Goal: Task Accomplishment & Management: Use online tool/utility

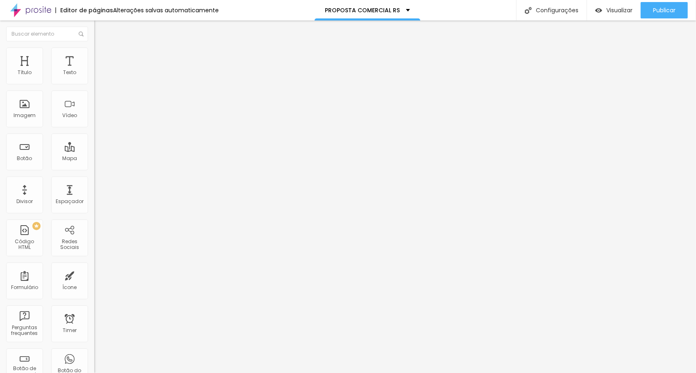
click at [94, 118] on div "< div style = "position: relative; aspect-ratio: 1 / 1.4142; max-width: 850px; …" at bounding box center [349, 99] width 511 height 57
click at [94, 70] on img at bounding box center [96, 68] width 5 height 5
drag, startPoint x: 227, startPoint y: 170, endPoint x: 170, endPoint y: 51, distance: 132.4
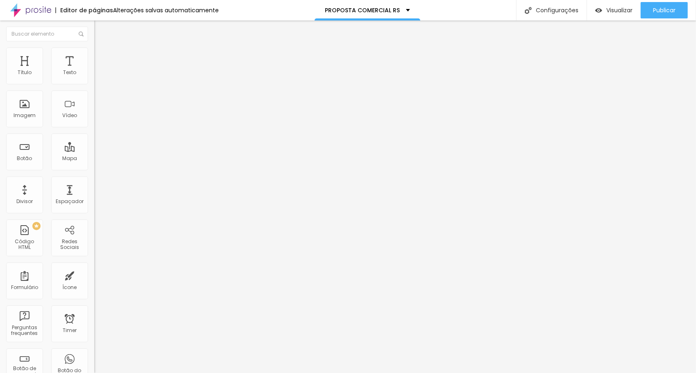
click at [611, 9] on span "Visualizar" at bounding box center [619, 10] width 26 height 7
drag, startPoint x: 658, startPoint y: 13, endPoint x: 653, endPoint y: 12, distance: 4.9
click at [658, 13] on span "Publicar" at bounding box center [664, 10] width 23 height 7
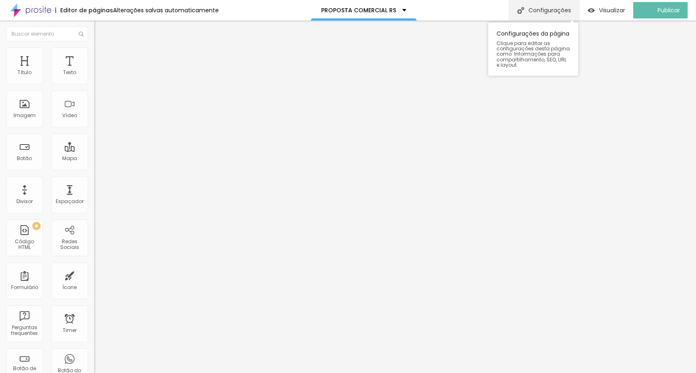
click at [567, 11] on div "Configurações" at bounding box center [543, 10] width 70 height 20
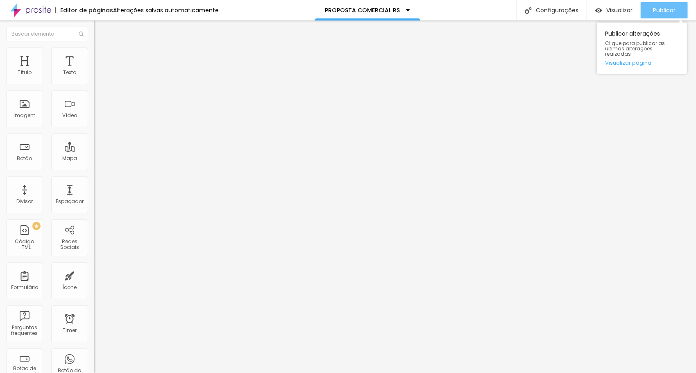
click at [667, 10] on span "Publicar" at bounding box center [664, 10] width 23 height 7
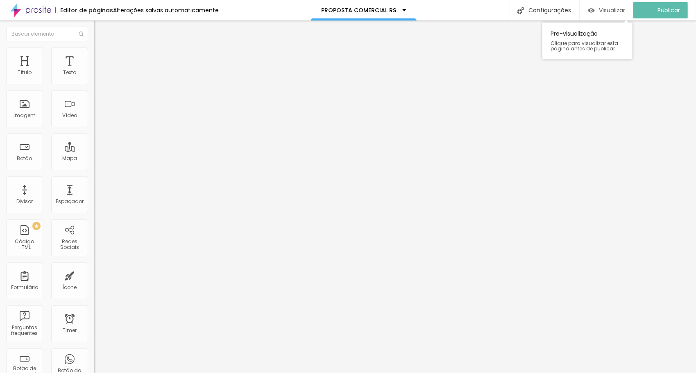
click at [601, 13] on div "Visualizar" at bounding box center [606, 10] width 37 height 7
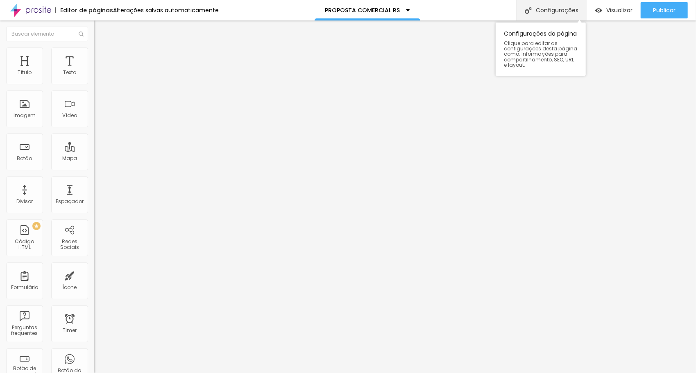
click at [546, 12] on div "Configurações" at bounding box center [551, 10] width 70 height 20
drag, startPoint x: 350, startPoint y: 133, endPoint x: 244, endPoint y: 124, distance: 106.4
drag, startPoint x: 406, startPoint y: 147, endPoint x: 266, endPoint y: 151, distance: 140.5
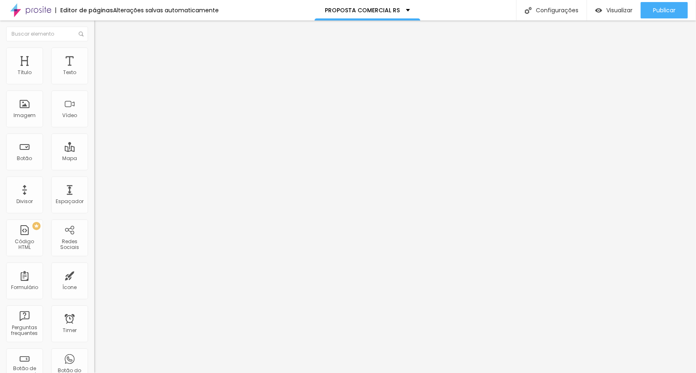
drag, startPoint x: 267, startPoint y: 149, endPoint x: 415, endPoint y: 150, distance: 148.2
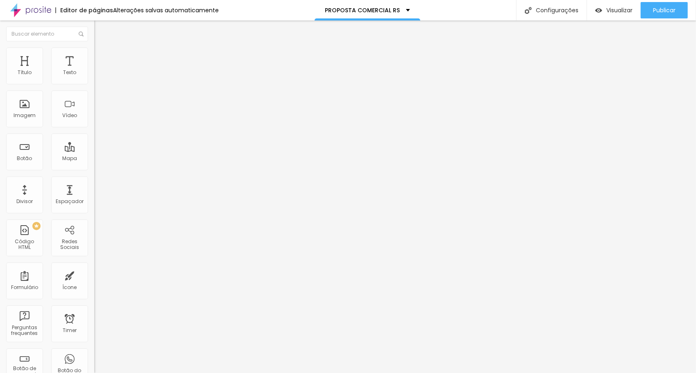
drag, startPoint x: 349, startPoint y: 132, endPoint x: 302, endPoint y: 133, distance: 47.1
paste input "OFTALMOPAMPA"
drag, startPoint x: 350, startPoint y: 133, endPoint x: 279, endPoint y: 134, distance: 71.2
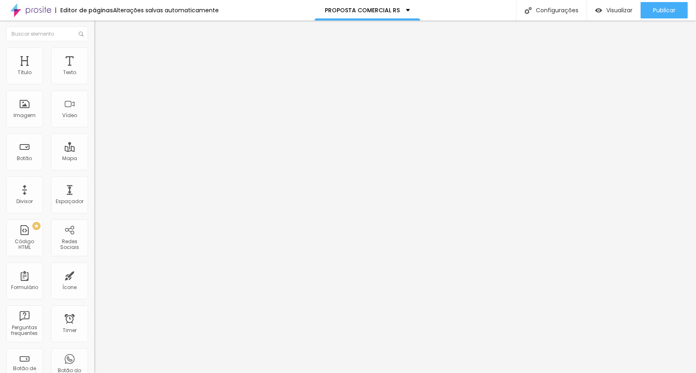
type input "/oftalmopampa"
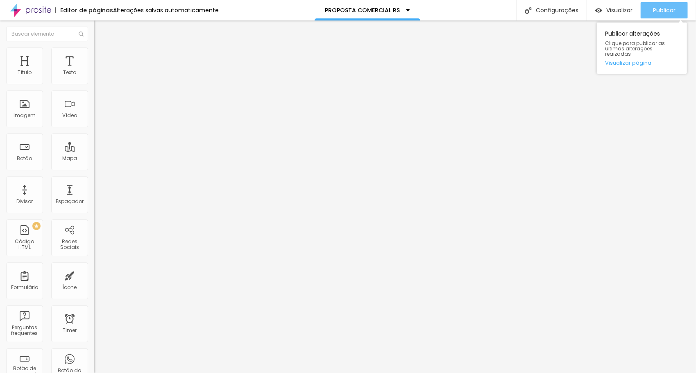
click at [658, 9] on span "Publicar" at bounding box center [664, 10] width 23 height 7
click at [98, 118] on icon "button" at bounding box center [99, 116] width 3 height 3
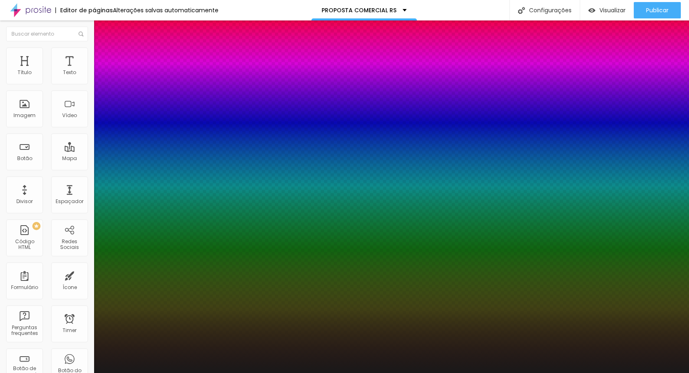
type input "10"
type input "9"
type input "8"
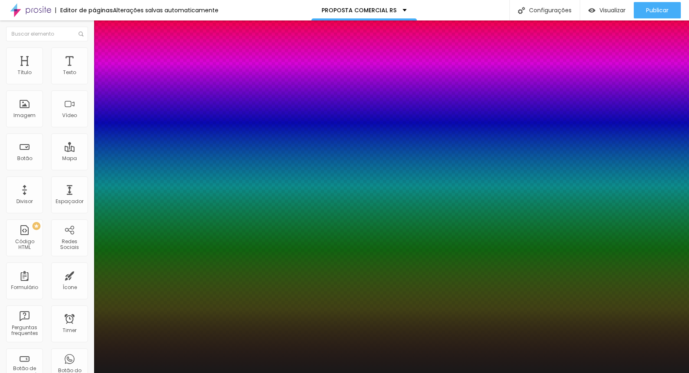
type input "8"
type input "7"
type input "6"
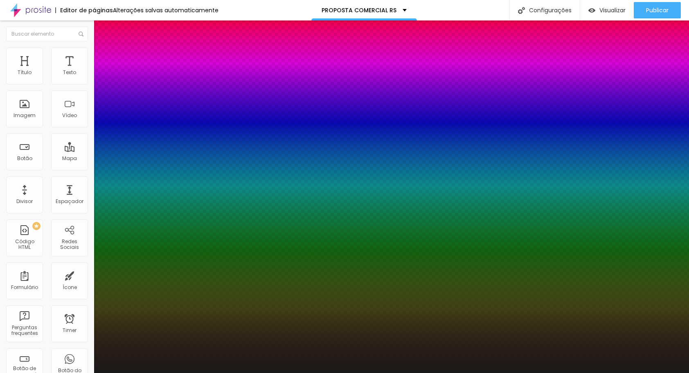
type input "5"
type input "4"
type input "3"
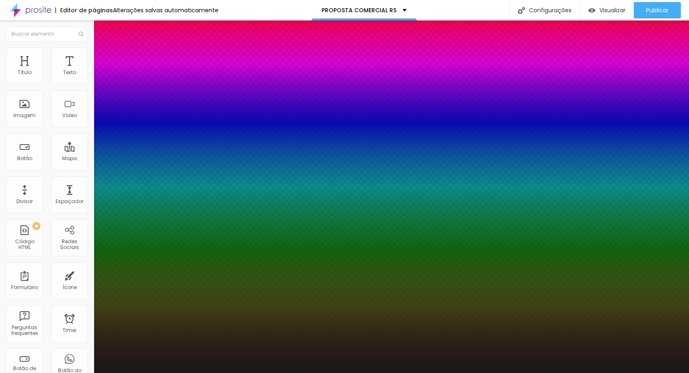
type input "3"
type input "2"
type input "1"
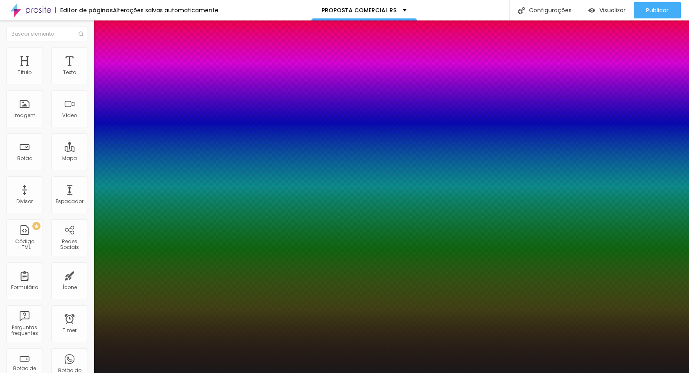
type input "0"
type input "1"
type input "2"
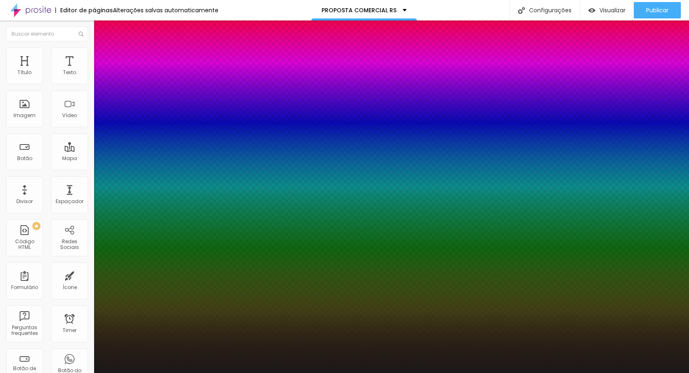
type input "2"
type input "3"
type input "4"
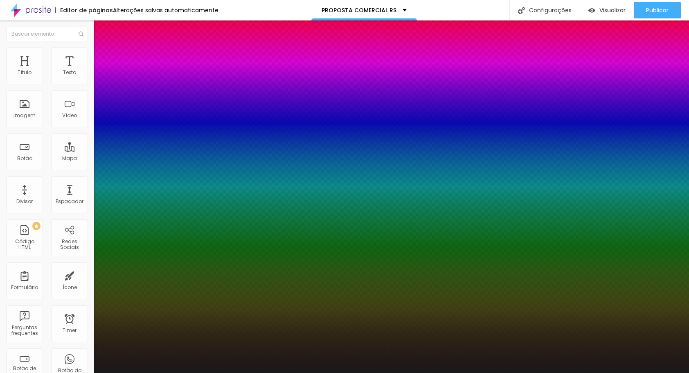
type input "5"
type input "6"
type input "8"
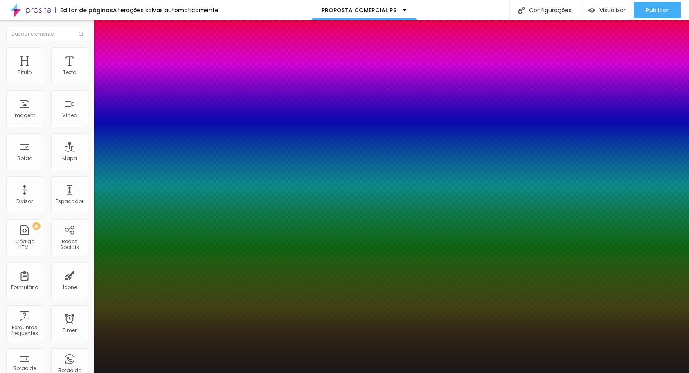
type input "8"
type input "9"
type input "10"
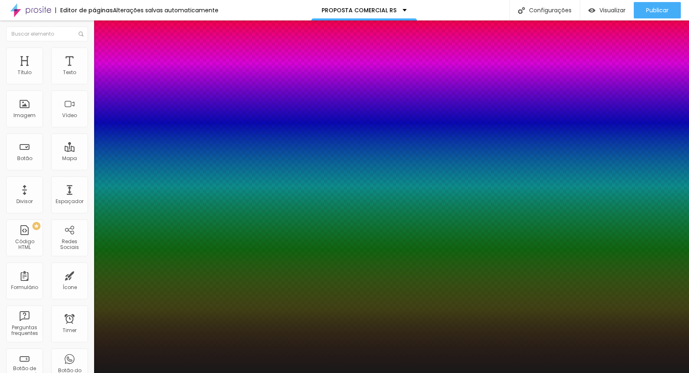
type input "11"
type input "12"
drag, startPoint x: 111, startPoint y: 269, endPoint x: 114, endPoint y: 264, distance: 4.8
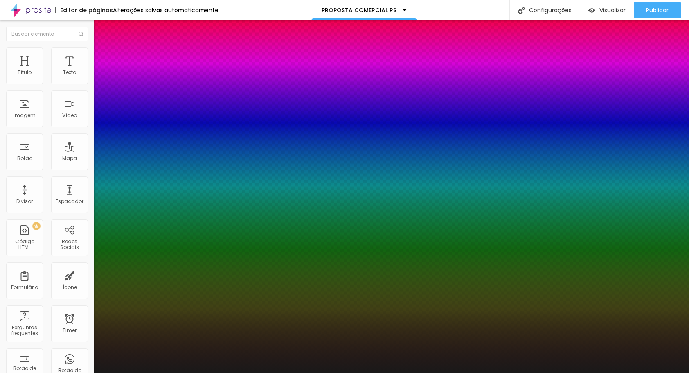
type input "12"
type input "3.8"
type input "3.7"
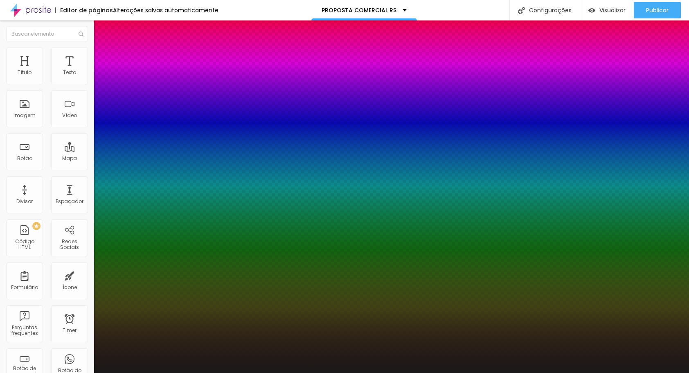
type input "3.7"
type input "3.6"
type input "3.5"
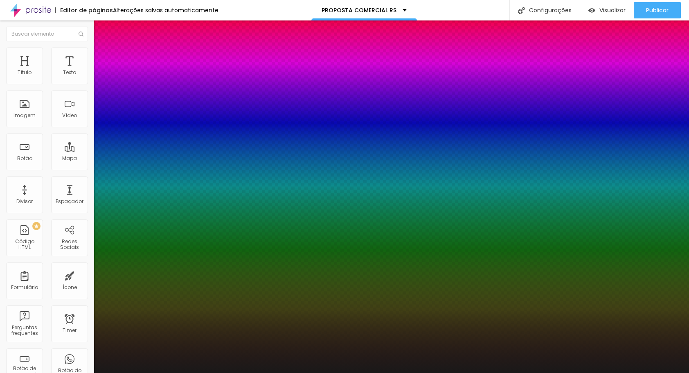
type input "3.4"
type input "3.3"
type input "3.2"
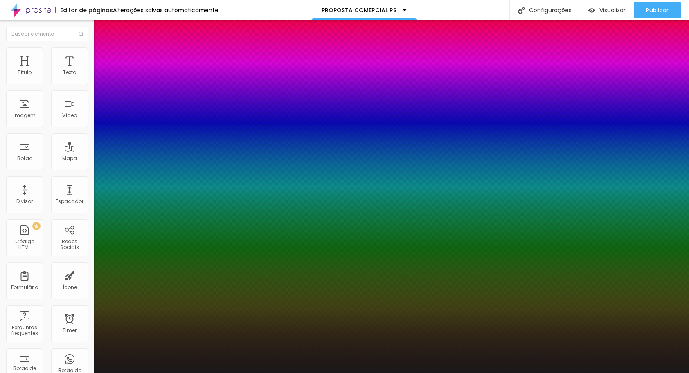
type input "3.2"
type input "3.1"
type input "3"
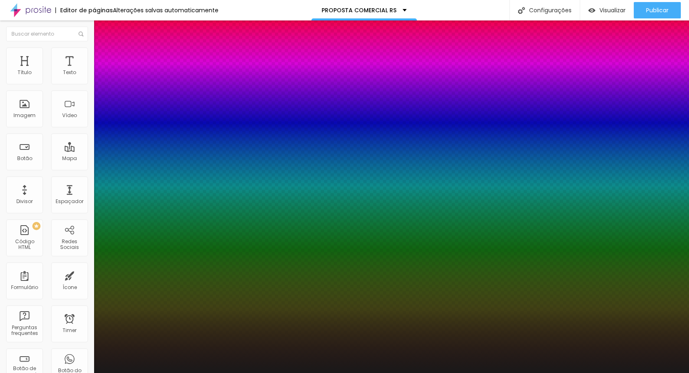
type input "2.9"
type input "2.8"
type input "2.7"
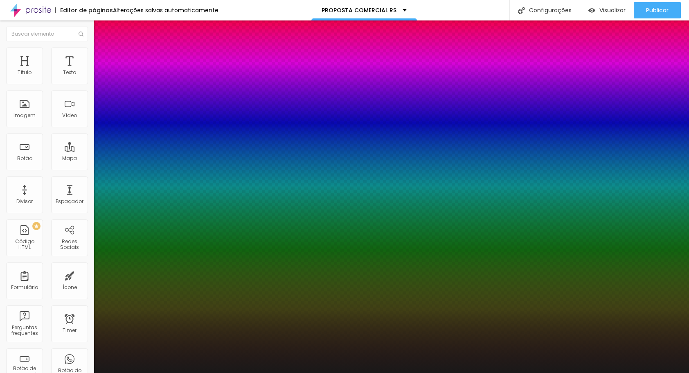
type input "2.7"
type input "2.6"
type input "2.5"
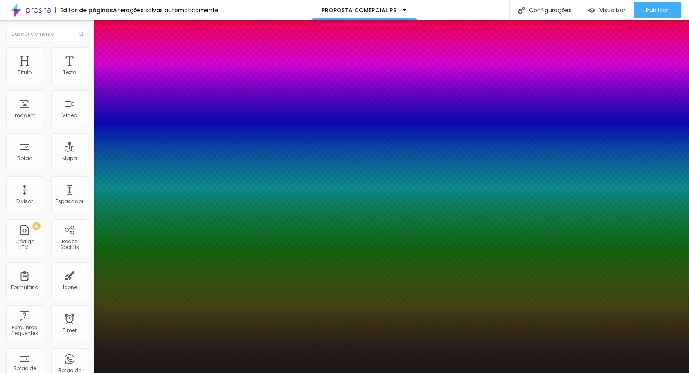
type input "2.4"
type input "2.3"
type input "2.2"
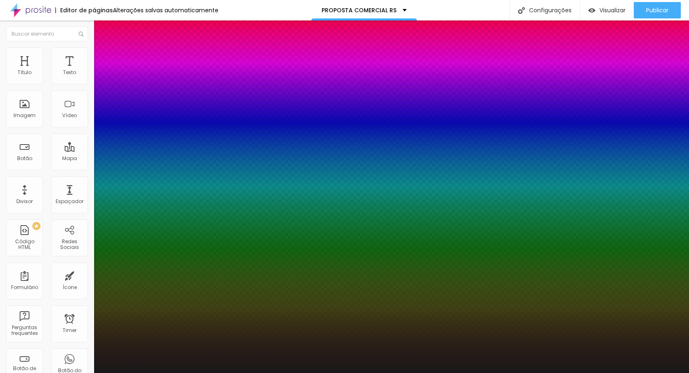
type input "2.2"
type input "2.3"
type input "2.4"
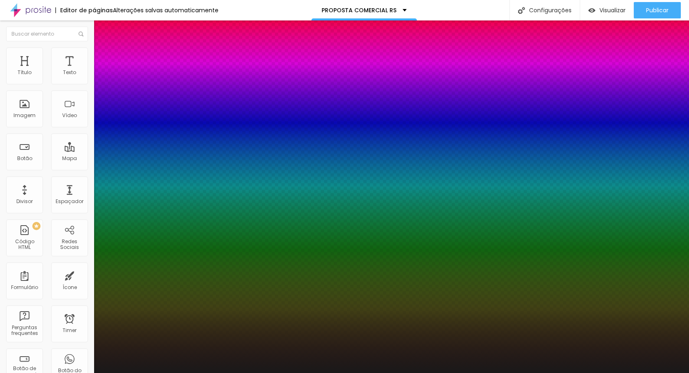
type input "2.5"
type input "2.6"
type input "2.7"
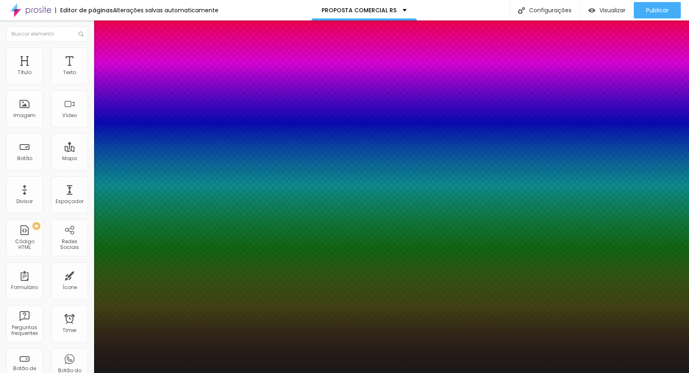
type input "2.7"
type input "2.8"
drag, startPoint x: 128, startPoint y: 250, endPoint x: 122, endPoint y: 247, distance: 6.8
type input "2.8"
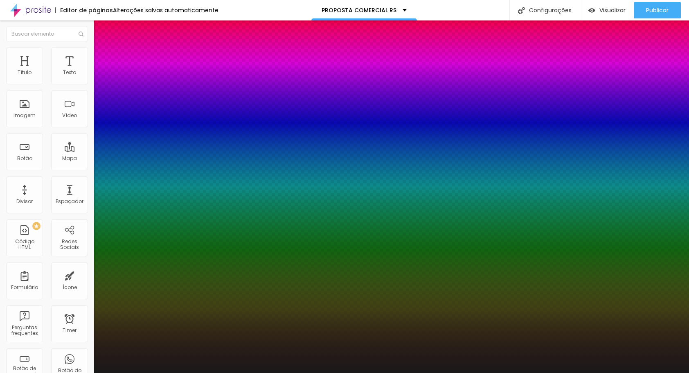
select select "AssistantLight"
click at [39, 373] on div at bounding box center [344, 373] width 689 height 0
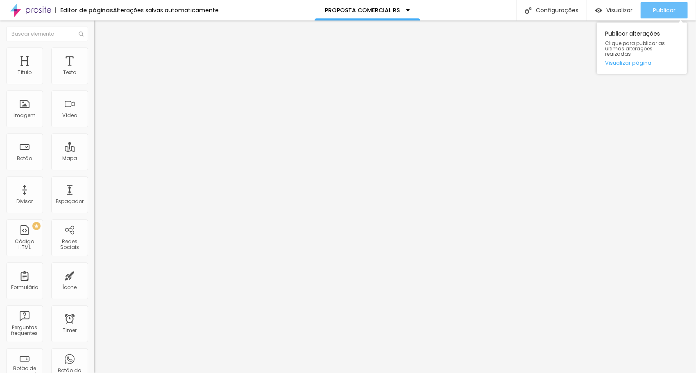
click at [660, 10] on span "Publicar" at bounding box center [664, 10] width 23 height 7
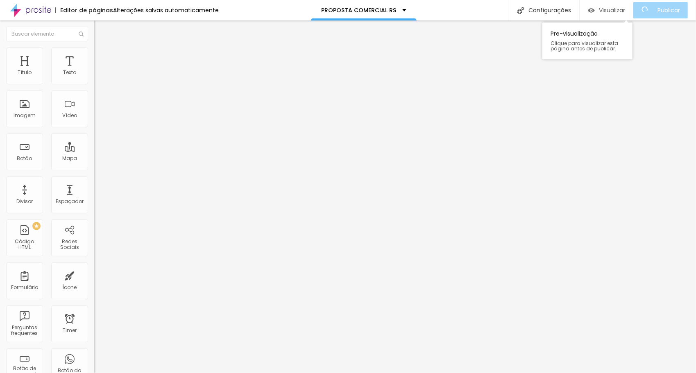
click at [616, 11] on span "Visualizar" at bounding box center [612, 10] width 26 height 7
click at [94, 52] on img at bounding box center [97, 50] width 7 height 7
type input "11"
type input "10"
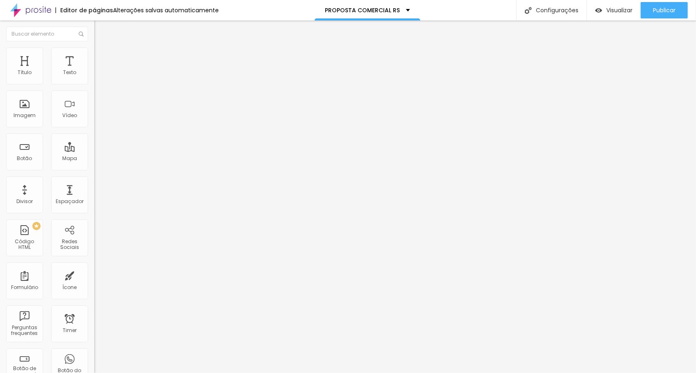
type input "10"
type input "9"
type input "8"
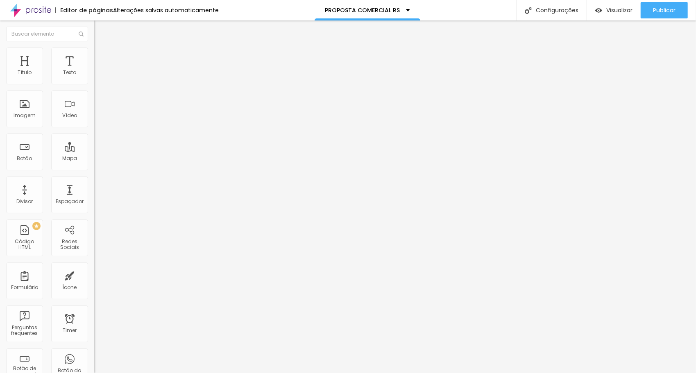
type input "7"
type input "6"
type input "5"
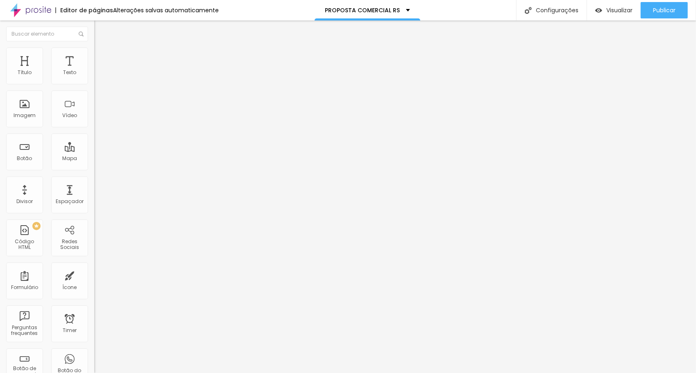
type input "5"
type input "6"
type input "7"
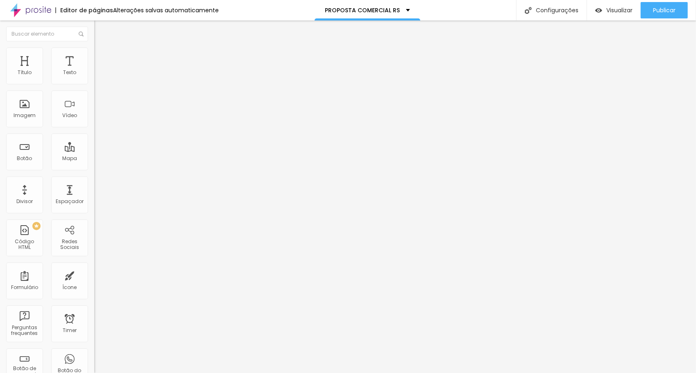
type input "8"
type input "9"
type input "10"
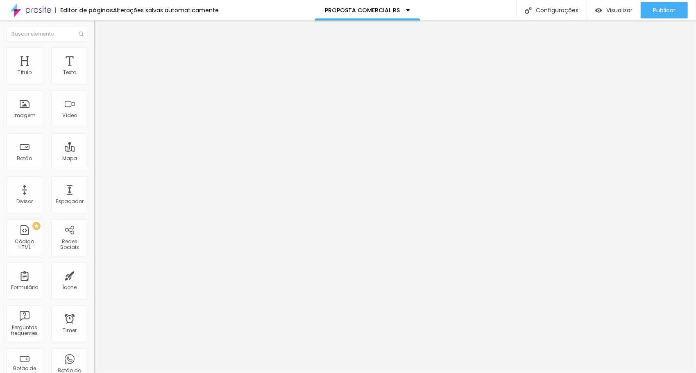
type input "10"
type input "11"
click at [94, 267] on input "range" at bounding box center [120, 270] width 53 height 7
type input "12"
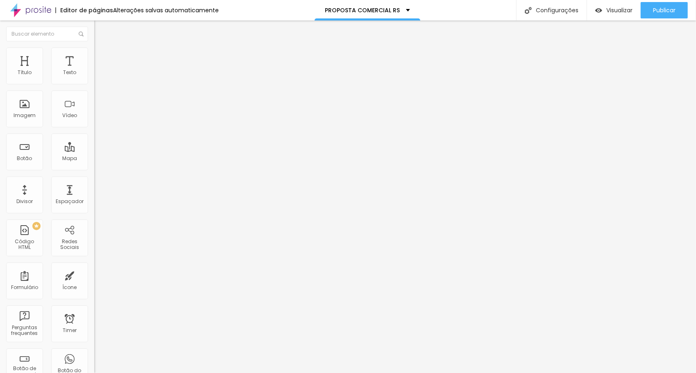
type input "12"
type input "13"
click at [94, 267] on input "range" at bounding box center [120, 270] width 53 height 7
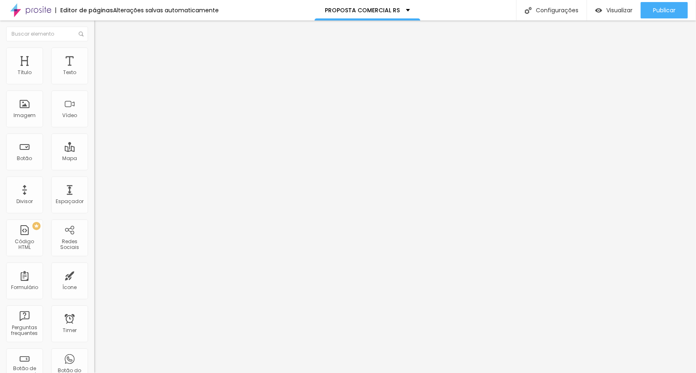
click at [102, 48] on span "Estilo" at bounding box center [108, 44] width 13 height 7
click at [98, 118] on icon "button" at bounding box center [99, 116] width 3 height 3
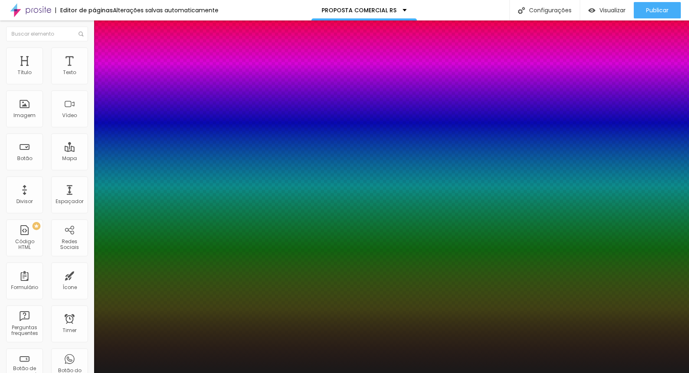
click at [57, 373] on div at bounding box center [344, 373] width 689 height 0
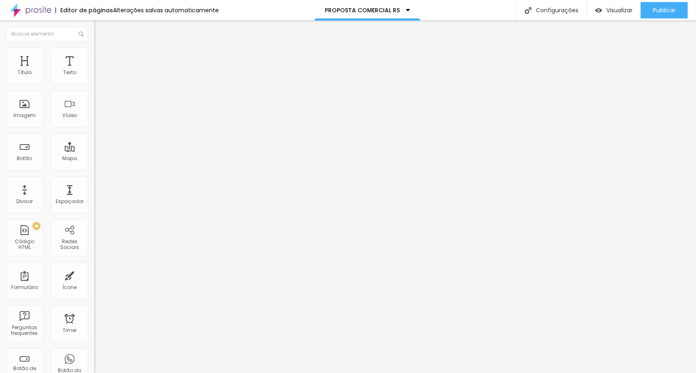
click at [100, 29] on img "button" at bounding box center [103, 30] width 7 height 7
click at [560, 17] on div "Configurações" at bounding box center [551, 10] width 70 height 20
click at [655, 11] on span "Publicar" at bounding box center [664, 10] width 23 height 7
click at [94, 99] on span "Titulo 6" at bounding box center [102, 96] width 16 height 6
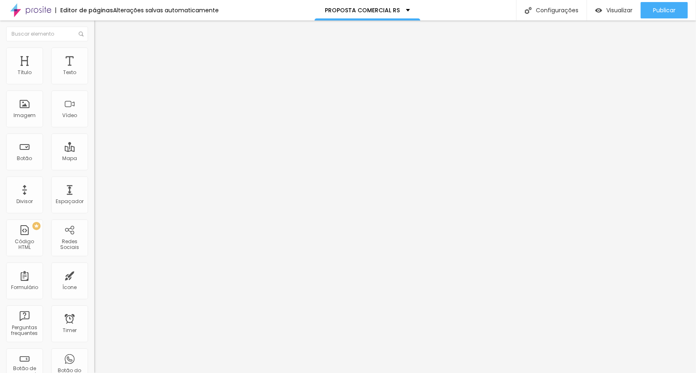
click at [94, 94] on span "Titulo 5" at bounding box center [103, 90] width 18 height 7
drag, startPoint x: 655, startPoint y: 10, endPoint x: 640, endPoint y: 3, distance: 16.5
click at [655, 10] on span "Publicar" at bounding box center [664, 10] width 23 height 7
click at [94, 69] on span "Titulo 1" at bounding box center [107, 65] width 27 height 7
click at [99, 110] on icon "button" at bounding box center [100, 107] width 3 height 6
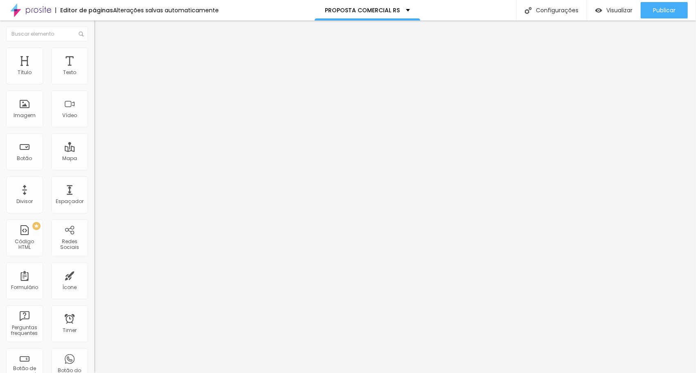
click at [97, 138] on icon "button" at bounding box center [100, 135] width 6 height 6
click at [671, 11] on span "Publicar" at bounding box center [664, 10] width 23 height 7
click at [94, 47] on li "Avançado" at bounding box center [141, 51] width 94 height 8
type input "13"
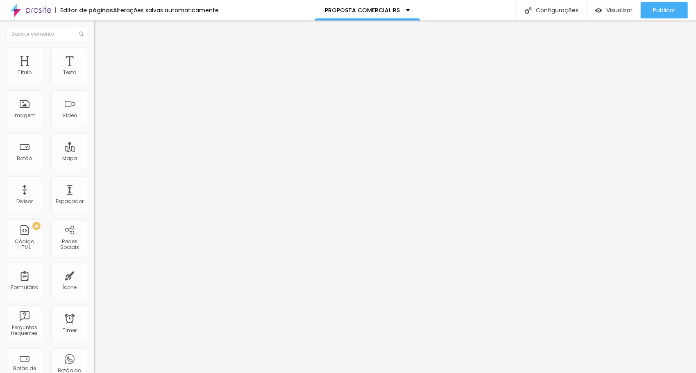
type input "14"
type input "16"
type input "20"
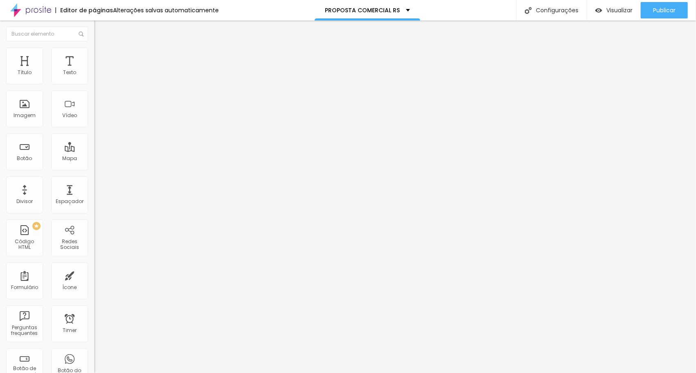
type input "20"
type input "21"
type input "33"
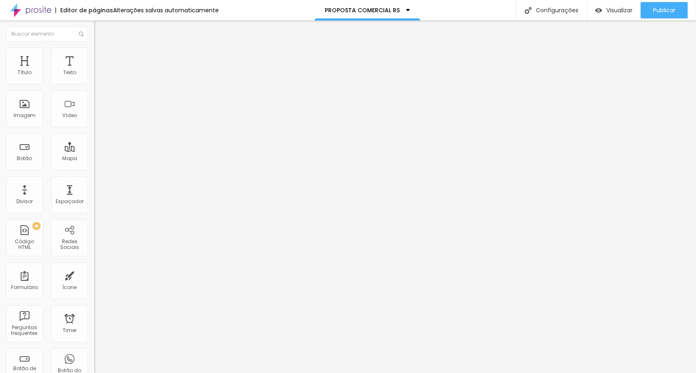
type input "51"
type input "55"
type input "62"
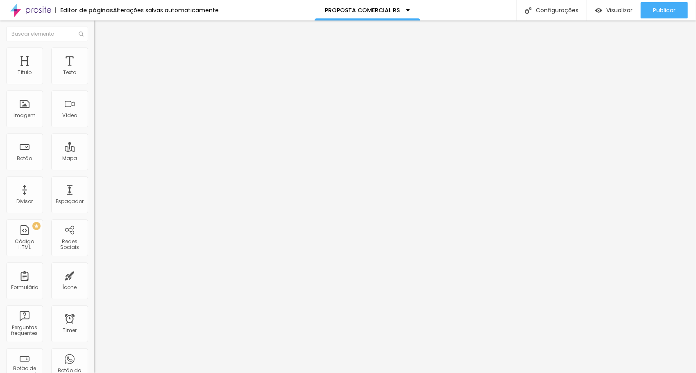
type input "62"
type input "70"
type input "73"
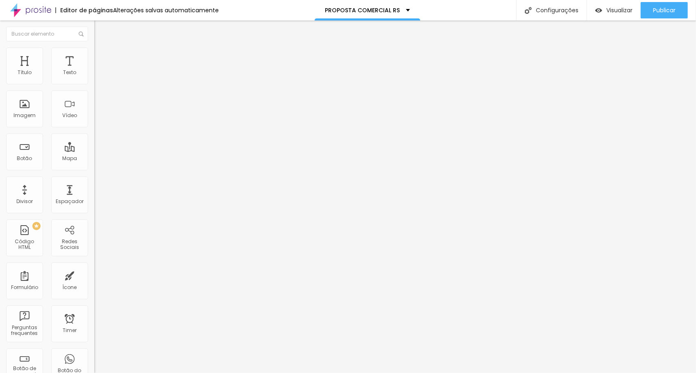
type input "78"
type input "80"
type input "83"
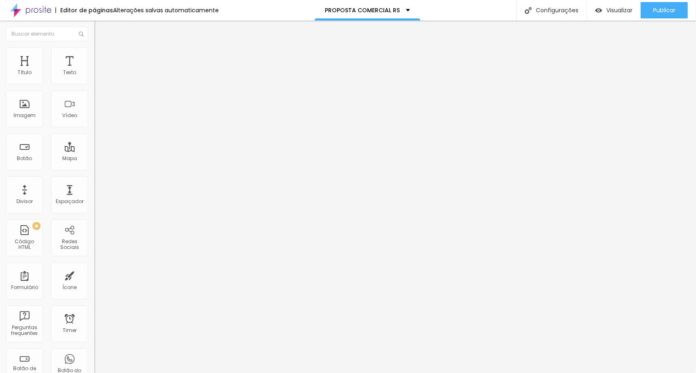
type input "83"
type input "89"
type input "94"
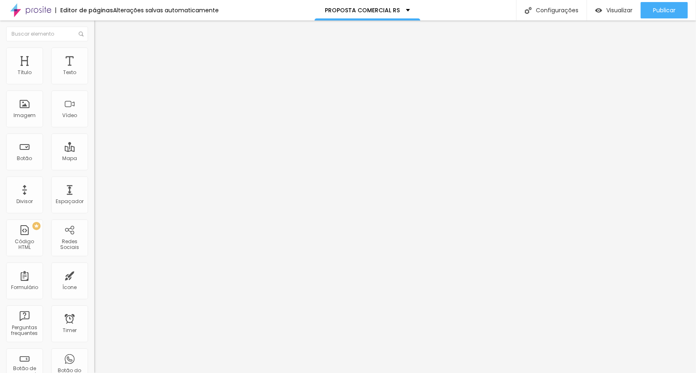
type input "96"
type input "100"
drag, startPoint x: 25, startPoint y: 81, endPoint x: 88, endPoint y: 88, distance: 63.4
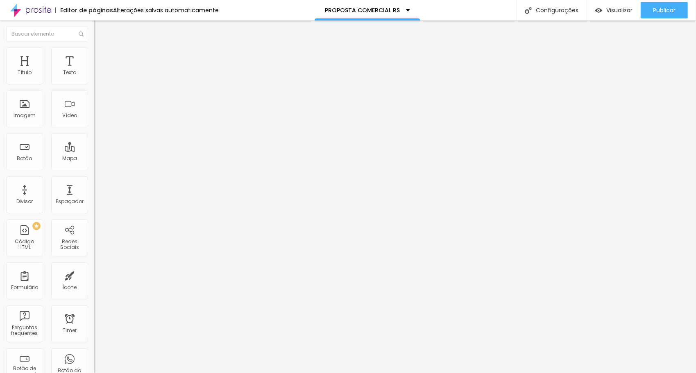
type input "100"
click at [94, 151] on input "range" at bounding box center [120, 154] width 53 height 7
click at [94, 75] on span "Completo" at bounding box center [106, 71] width 25 height 7
click at [94, 79] on div "Encaixotado" at bounding box center [141, 76] width 94 height 5
click at [94, 87] on span "Completo" at bounding box center [106, 83] width 25 height 7
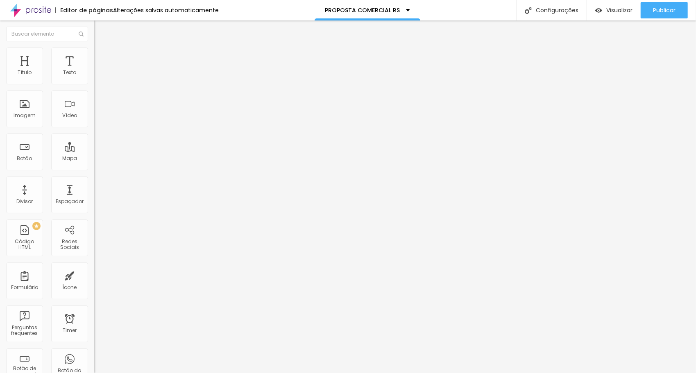
click at [94, 53] on li "Estilo" at bounding box center [141, 51] width 94 height 8
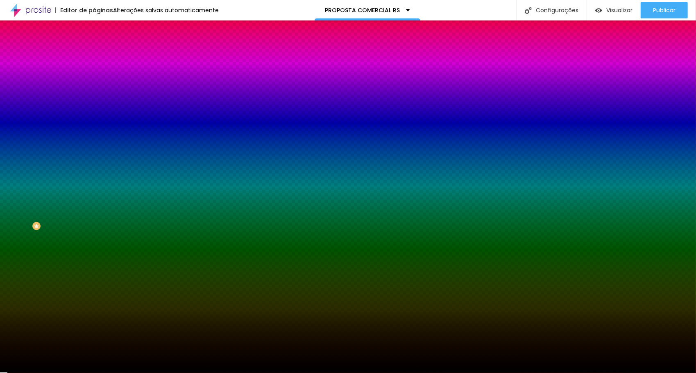
click at [102, 58] on span "Avançado" at bounding box center [115, 61] width 27 height 7
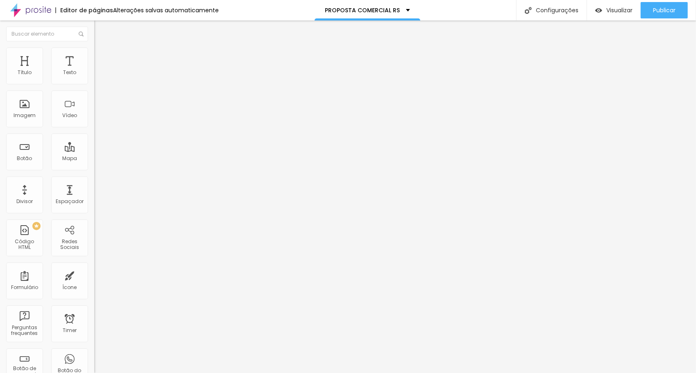
type input "5"
type input "10"
type input "15"
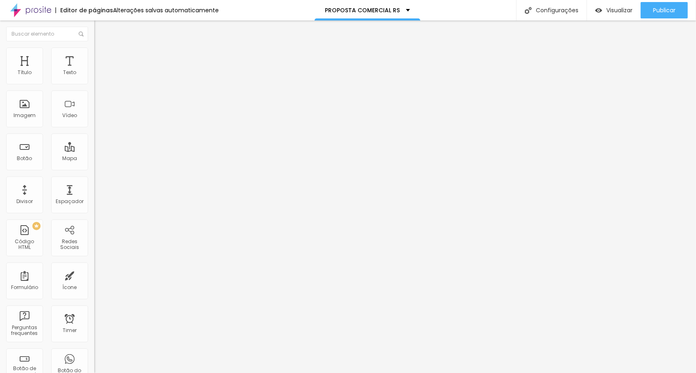
type input "15"
type input "20"
type input "25"
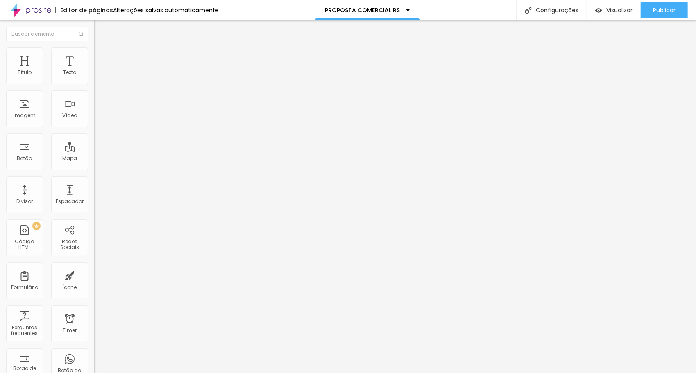
type input "30"
type input "25"
type input "20"
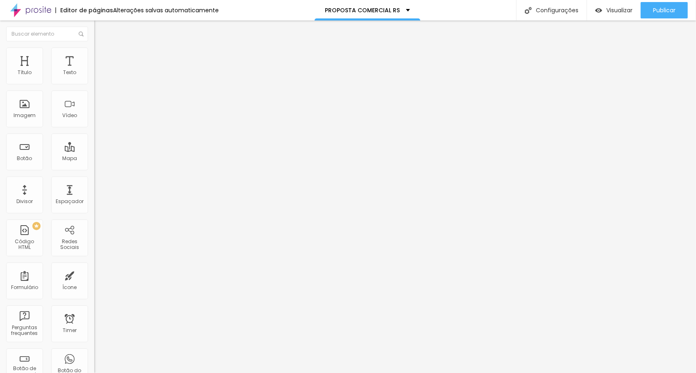
type input "20"
type input "15"
type input "10"
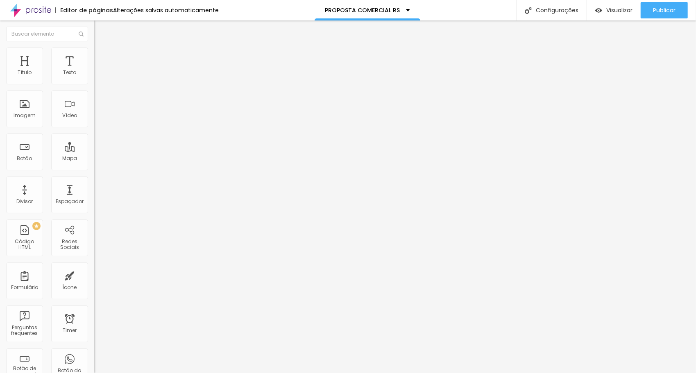
type input "5"
type input "0"
drag, startPoint x: 23, startPoint y: 79, endPoint x: 0, endPoint y: 86, distance: 23.6
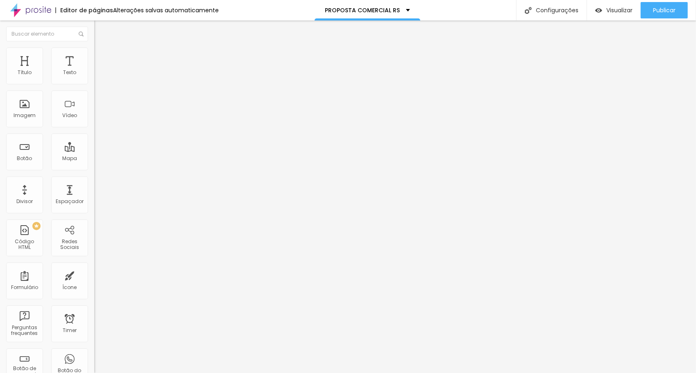
click at [94, 159] on input "range" at bounding box center [120, 162] width 53 height 7
type input "11"
type input "14"
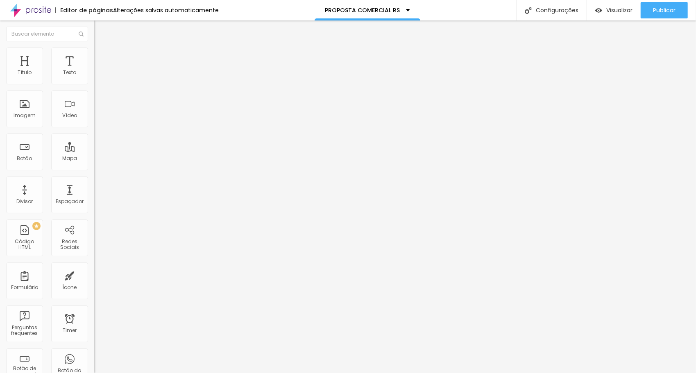
type input "18"
type input "21"
type input "25"
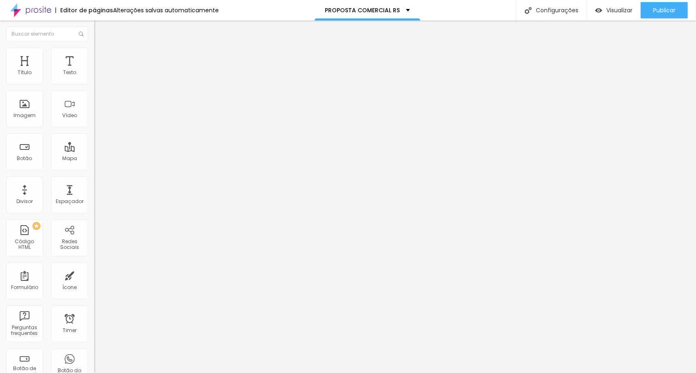
type input "25"
type input "28"
type input "32"
drag, startPoint x: 19, startPoint y: 94, endPoint x: -2, endPoint y: 96, distance: 20.5
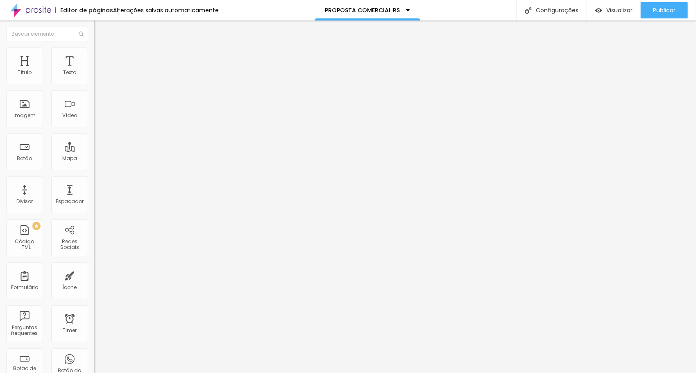
click at [94, 275] on input "range" at bounding box center [120, 278] width 53 height 7
click at [94, 51] on img at bounding box center [97, 50] width 7 height 7
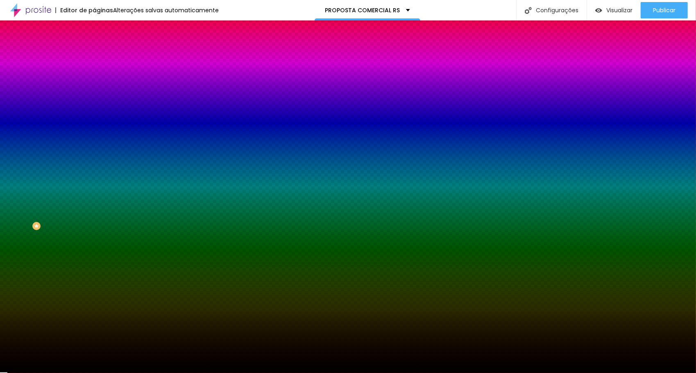
click at [94, 75] on span "Adicionar imagem" at bounding box center [120, 71] width 53 height 7
drag, startPoint x: 74, startPoint y: 117, endPoint x: 70, endPoint y: 120, distance: 5.2
click at [139, 74] on img at bounding box center [141, 71] width 5 height 5
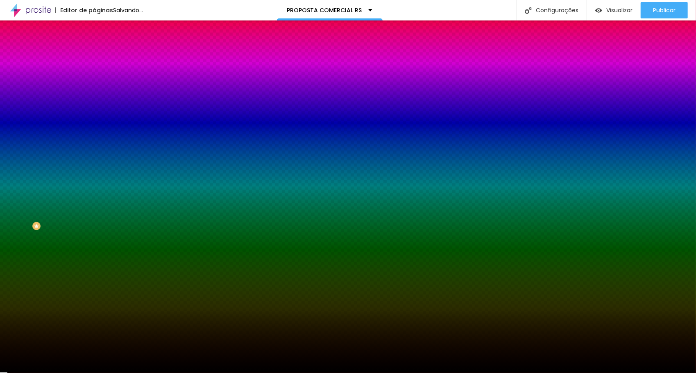
click at [94, 111] on div at bounding box center [141, 111] width 94 height 0
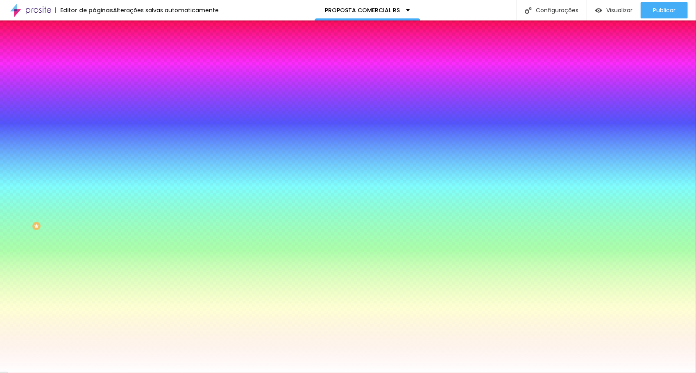
drag, startPoint x: 24, startPoint y: 165, endPoint x: 1, endPoint y: 161, distance: 22.8
click at [0, 149] on html "Editor de páginas Alterações salvas automaticamente PROPOSTA COMERCIAL RS Confi…" at bounding box center [348, 186] width 696 height 373
click at [94, 238] on div "Editar Seção Conteúdo Estilo Avançado Imagem de fundo Adicionar imagem Efeito d…" at bounding box center [141, 196] width 94 height 353
click at [130, 129] on span "DESATIVADO" at bounding box center [145, 126] width 30 height 5
click at [97, 145] on icon "button" at bounding box center [99, 142] width 5 height 5
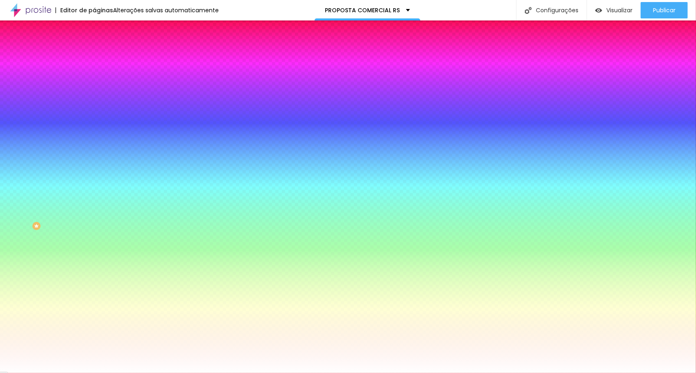
click at [175, 373] on div at bounding box center [348, 378] width 696 height 0
click at [173, 373] on div at bounding box center [348, 378] width 696 height 0
click at [39, 373] on div at bounding box center [348, 373] width 696 height 0
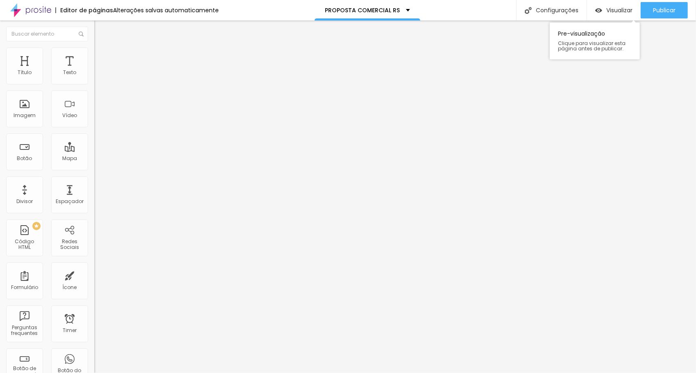
click at [588, 21] on div "Pre-visualização Clique para visualizar esta página antes de publicar." at bounding box center [594, 38] width 90 height 41
click at [657, 22] on div "Publicar alterações Clique para publicar as ultimas alterações reaizadas Visual…" at bounding box center [642, 45] width 90 height 55
click at [656, 19] on div "Publicar alterações Clique para publicar as ultimas alterações reaizadas Visual…" at bounding box center [642, 45] width 90 height 55
click at [94, 232] on div "Editar Título Estilo Avançado Tamanho Titulo 1 H1 Titulo 2 H2 Titulo 3 H3 Titul…" at bounding box center [141, 196] width 94 height 353
drag, startPoint x: 659, startPoint y: 7, endPoint x: 655, endPoint y: 0, distance: 7.9
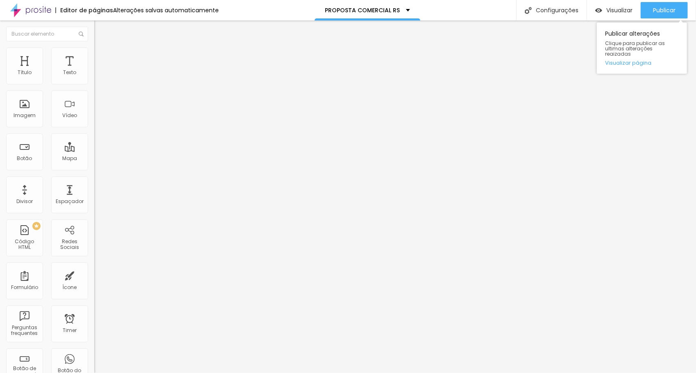
click at [659, 7] on span "Publicar" at bounding box center [664, 10] width 23 height 7
click at [94, 81] on img at bounding box center [97, 78] width 6 height 6
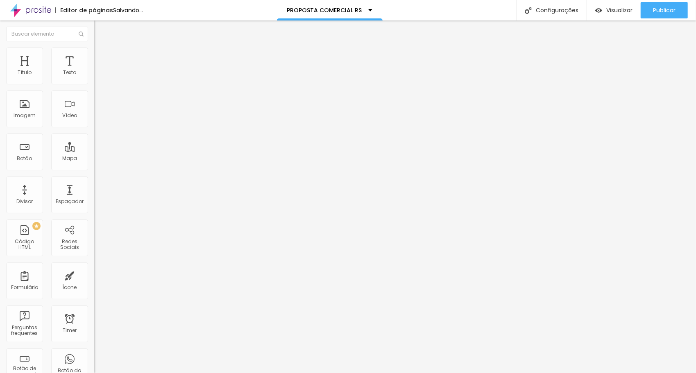
click at [94, 53] on li "Estilo" at bounding box center [141, 51] width 94 height 8
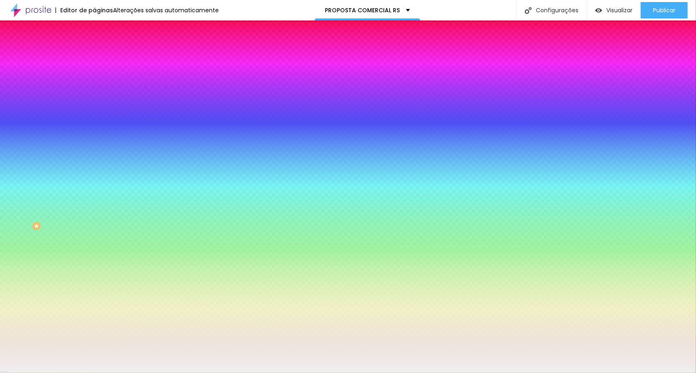
click at [97, 106] on icon "button" at bounding box center [99, 108] width 5 height 5
click at [145, 373] on div at bounding box center [348, 378] width 696 height 0
click at [146, 373] on div at bounding box center [348, 378] width 696 height 0
drag, startPoint x: 140, startPoint y: 200, endPoint x: 144, endPoint y: 205, distance: 6.1
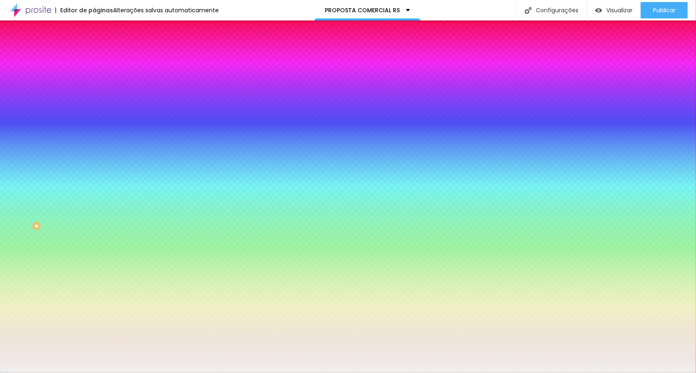
click at [54, 373] on div at bounding box center [348, 373] width 696 height 0
click at [94, 78] on div at bounding box center [141, 78] width 94 height 0
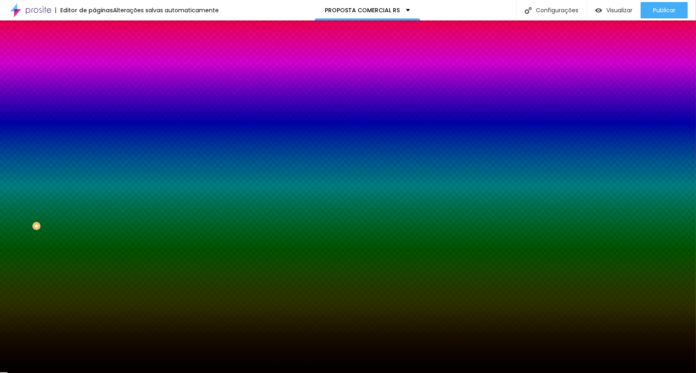
drag, startPoint x: 22, startPoint y: 142, endPoint x: 0, endPoint y: 168, distance: 34.6
click at [0, 168] on html "Editor de páginas Alterações salvas automaticamente PROPOSTA COMERCIAL RS Confi…" at bounding box center [348, 186] width 696 height 373
click at [94, 162] on div "Editar Coluna Conteúdo Estilo Avançado Cor de fundo Voltar ao padrão #000000 So…" at bounding box center [141, 196] width 94 height 353
click at [94, 56] on li "Avançado" at bounding box center [141, 60] width 94 height 8
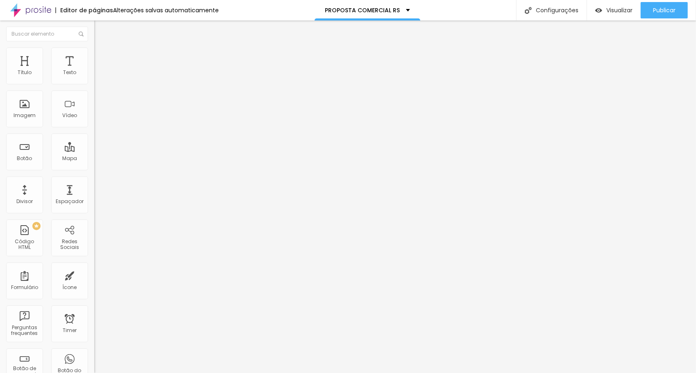
drag, startPoint x: 18, startPoint y: 82, endPoint x: 0, endPoint y: 85, distance: 18.2
click at [94, 159] on input "range" at bounding box center [120, 162] width 53 height 7
click at [94, 54] on li "Estilo" at bounding box center [141, 51] width 94 height 8
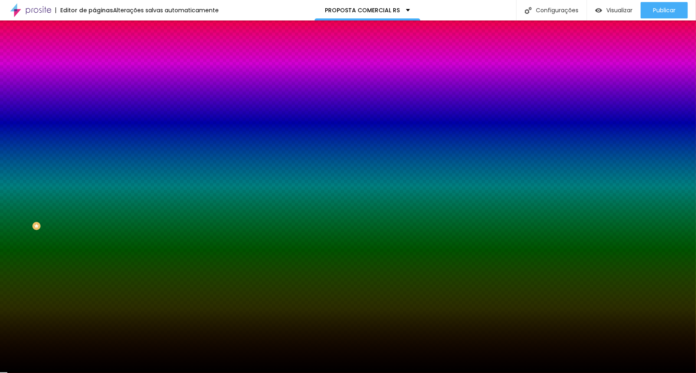
click at [97, 129] on icon "button" at bounding box center [99, 131] width 5 height 5
drag, startPoint x: 94, startPoint y: 151, endPoint x: 43, endPoint y: 153, distance: 51.2
drag, startPoint x: 91, startPoint y: 174, endPoint x: 100, endPoint y: 174, distance: 9.0
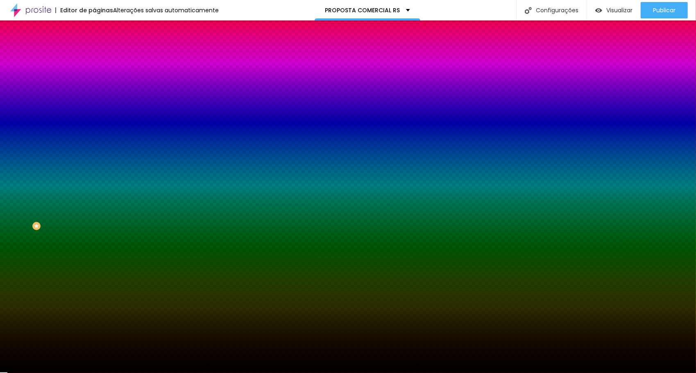
drag, startPoint x: 39, startPoint y: 152, endPoint x: 38, endPoint y: 147, distance: 5.9
click at [38, 373] on div at bounding box center [348, 373] width 696 height 0
drag, startPoint x: 21, startPoint y: 52, endPoint x: 23, endPoint y: 61, distance: 8.8
click at [94, 47] on li "Conteúdo" at bounding box center [141, 43] width 94 height 8
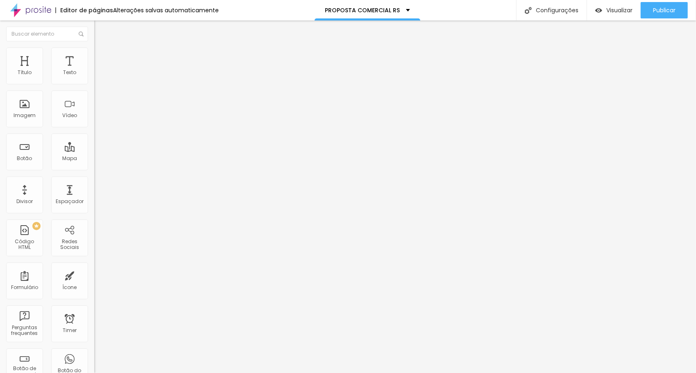
click at [94, 52] on img at bounding box center [97, 50] width 7 height 7
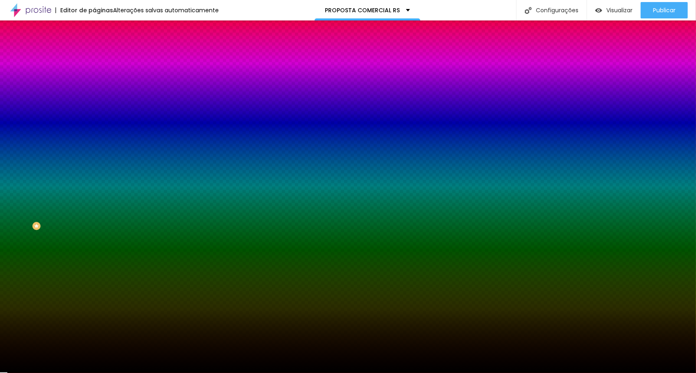
click at [94, 56] on li "Avançado" at bounding box center [141, 60] width 94 height 8
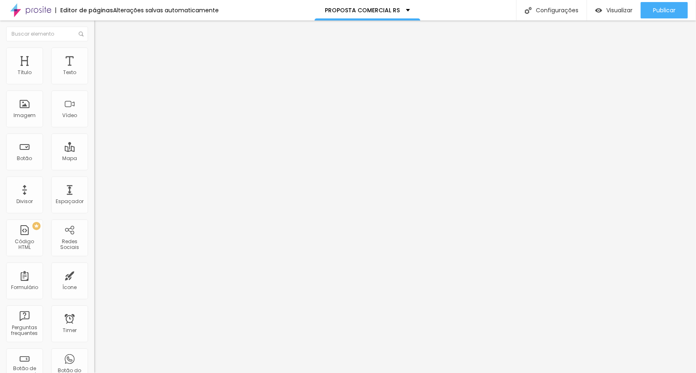
click at [94, 49] on img at bounding box center [97, 50] width 7 height 7
drag, startPoint x: 23, startPoint y: 95, endPoint x: 11, endPoint y: 93, distance: 12.0
click at [94, 267] on input "range" at bounding box center [120, 270] width 53 height 7
drag, startPoint x: 21, startPoint y: 95, endPoint x: 25, endPoint y: 94, distance: 4.2
click at [94, 267] on input "range" at bounding box center [120, 270] width 53 height 7
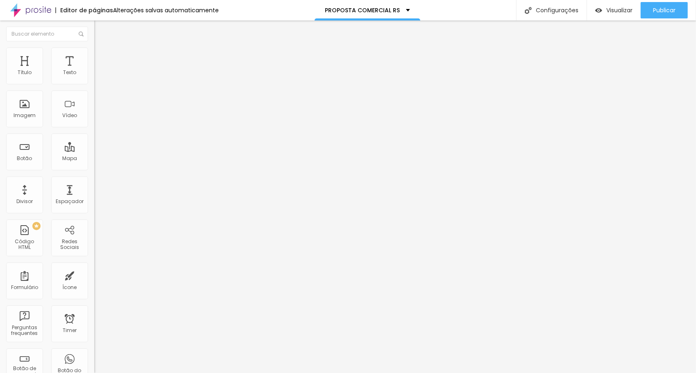
drag, startPoint x: 57, startPoint y: 80, endPoint x: 25, endPoint y: 78, distance: 31.6
click at [94, 151] on input "range" at bounding box center [120, 154] width 53 height 7
click at [660, 4] on div "Publicar" at bounding box center [664, 10] width 23 height 16
click at [94, 51] on img at bounding box center [97, 50] width 7 height 7
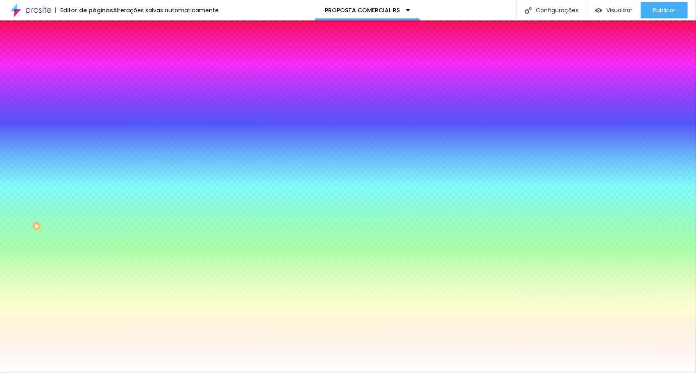
click at [94, 56] on li "Avançado" at bounding box center [141, 60] width 94 height 8
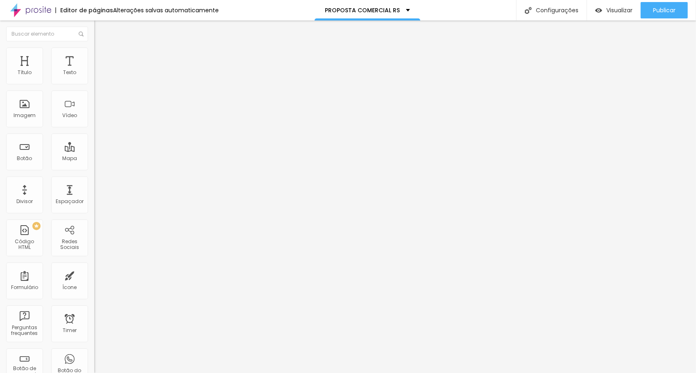
drag, startPoint x: 18, startPoint y: 80, endPoint x: 0, endPoint y: 79, distance: 18.0
click at [94, 159] on input "range" at bounding box center [120, 162] width 53 height 7
drag, startPoint x: 17, startPoint y: 95, endPoint x: -2, endPoint y: 94, distance: 18.8
click at [94, 275] on input "range" at bounding box center [120, 278] width 53 height 7
click at [94, 53] on li "Estilo" at bounding box center [141, 51] width 94 height 8
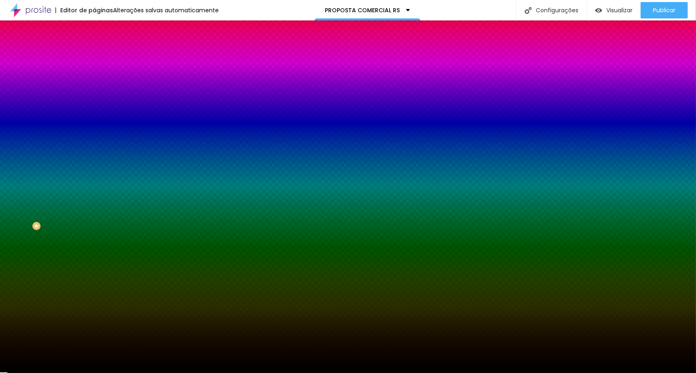
click at [98, 107] on icon "button" at bounding box center [99, 108] width 3 height 3
click at [149, 373] on div at bounding box center [348, 378] width 696 height 0
click at [35, 373] on div at bounding box center [348, 373] width 696 height 0
click at [97, 129] on icon "button" at bounding box center [99, 131] width 5 height 5
drag, startPoint x: 90, startPoint y: 150, endPoint x: 63, endPoint y: 147, distance: 27.2
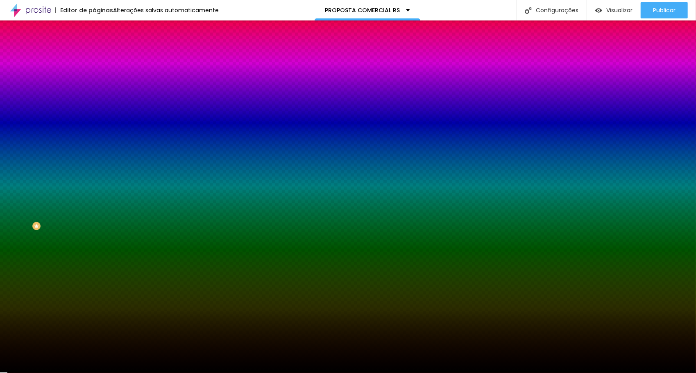
drag, startPoint x: 107, startPoint y: 174, endPoint x: 43, endPoint y: 177, distance: 64.8
drag, startPoint x: 36, startPoint y: 173, endPoint x: 37, endPoint y: 167, distance: 6.3
click at [35, 373] on div at bounding box center [348, 373] width 696 height 0
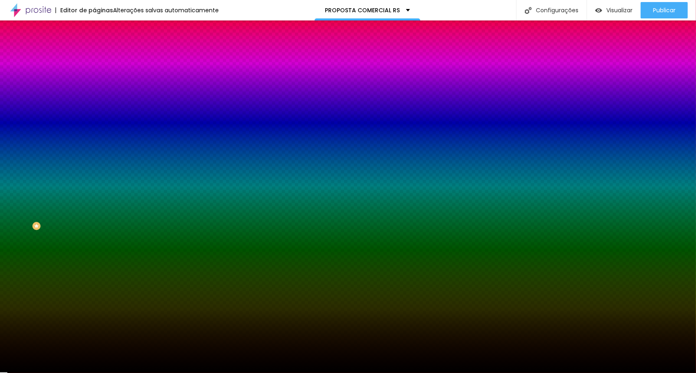
click at [94, 56] on li "Avançado" at bounding box center [141, 60] width 94 height 8
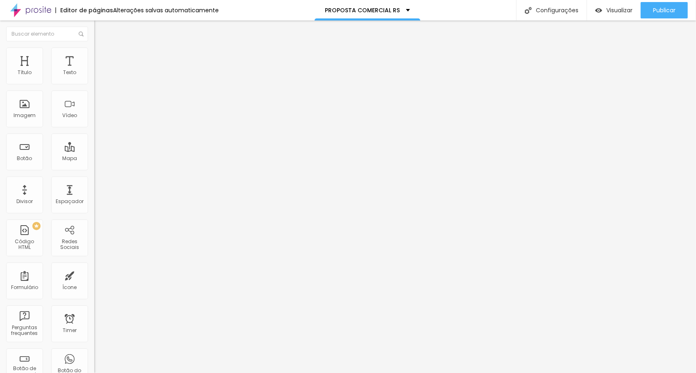
drag, startPoint x: 17, startPoint y: 79, endPoint x: -2, endPoint y: 80, distance: 18.8
click at [94, 159] on input "range" at bounding box center [120, 162] width 53 height 7
drag, startPoint x: 17, startPoint y: 81, endPoint x: 20, endPoint y: 74, distance: 8.1
click at [94, 159] on input "range" at bounding box center [120, 162] width 53 height 7
click at [94, 47] on li "Estilo" at bounding box center [141, 51] width 94 height 8
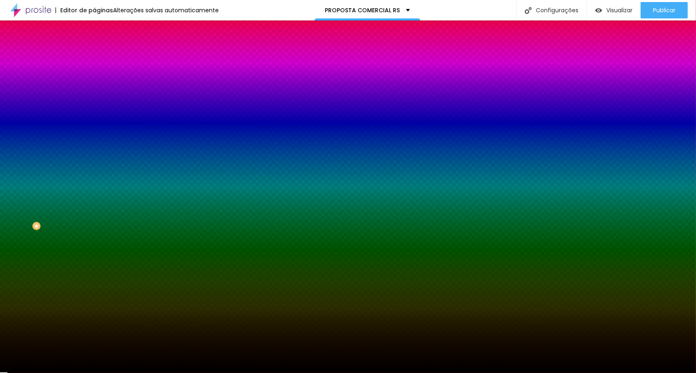
click at [94, 47] on li "Conteúdo" at bounding box center [141, 43] width 94 height 8
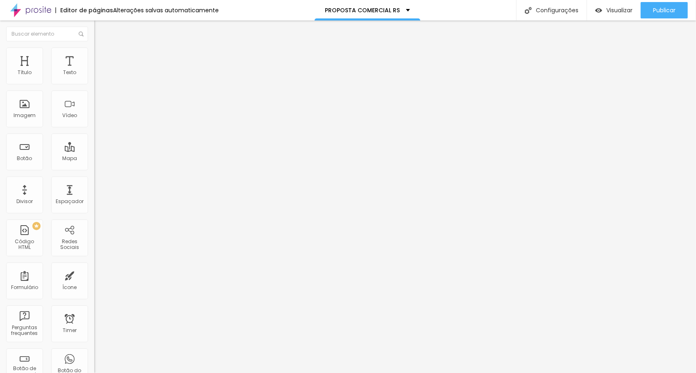
click at [94, 83] on img at bounding box center [97, 85] width 6 height 6
click at [94, 75] on img at bounding box center [97, 72] width 6 height 6
drag, startPoint x: 71, startPoint y: 82, endPoint x: 70, endPoint y: 89, distance: 7.2
click at [94, 81] on img at bounding box center [97, 78] width 6 height 6
drag, startPoint x: 49, startPoint y: 54, endPoint x: 54, endPoint y: 52, distance: 5.7
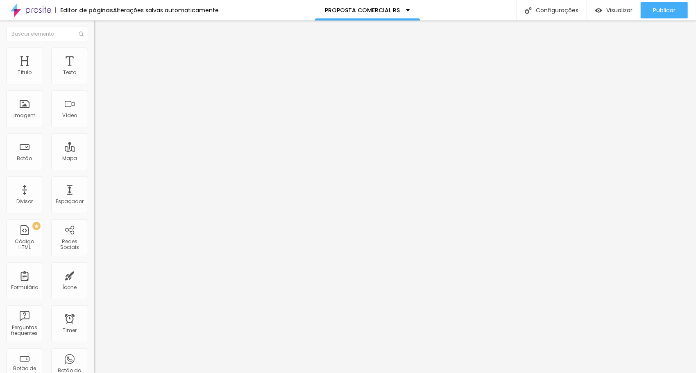
click at [94, 53] on li "Estilo" at bounding box center [141, 51] width 94 height 8
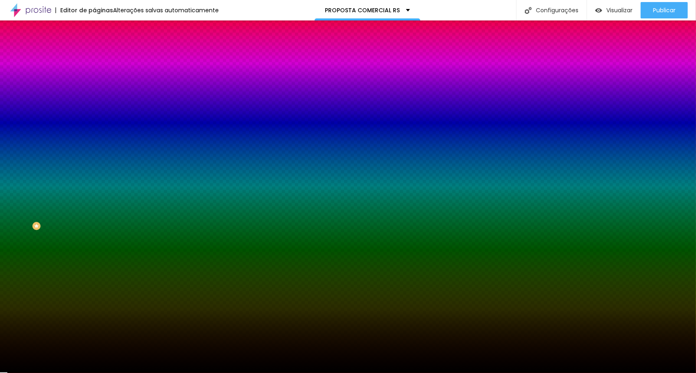
click at [94, 56] on li "Avançado" at bounding box center [141, 60] width 94 height 8
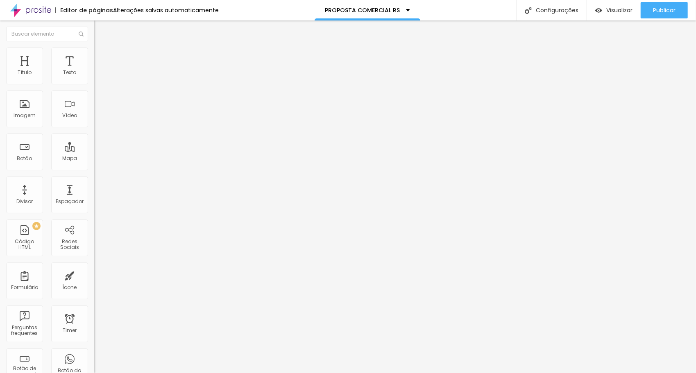
click at [94, 121] on button "button" at bounding box center [99, 117] width 11 height 9
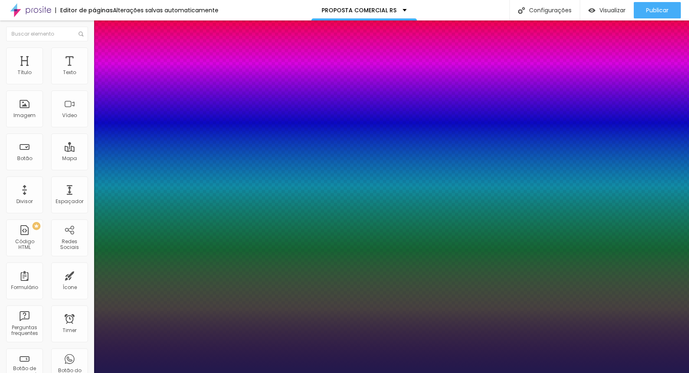
drag, startPoint x: 106, startPoint y: 269, endPoint x: 111, endPoint y: 264, distance: 6.4
drag, startPoint x: 137, startPoint y: 287, endPoint x: 79, endPoint y: 282, distance: 57.9
drag, startPoint x: 107, startPoint y: 287, endPoint x: 116, endPoint y: 280, distance: 11.1
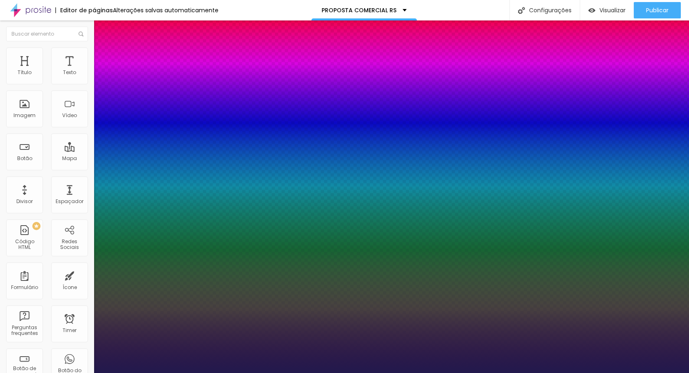
click at [66, 373] on div at bounding box center [344, 373] width 689 height 0
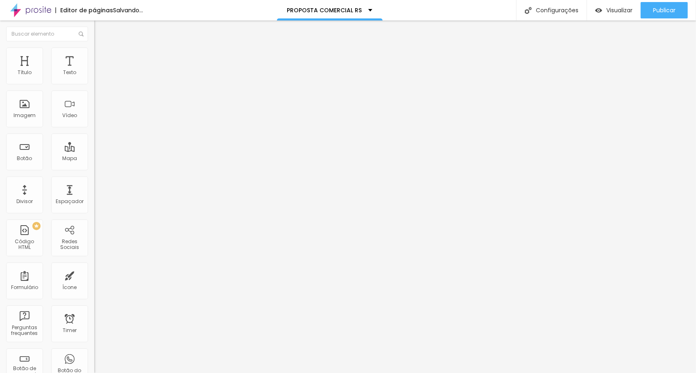
click at [94, 49] on img at bounding box center [97, 50] width 7 height 7
click at [94, 151] on input "range" at bounding box center [120, 154] width 53 height 7
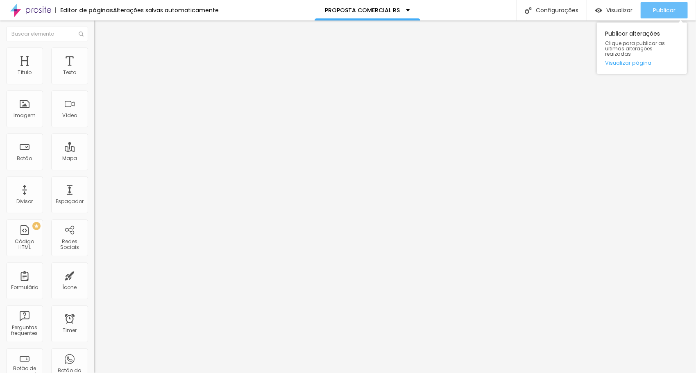
click at [661, 7] on span "Publicar" at bounding box center [664, 10] width 23 height 7
click at [656, 11] on span "Publicar" at bounding box center [664, 10] width 23 height 7
click at [94, 75] on span "Completo" at bounding box center [106, 71] width 25 height 7
click at [94, 79] on span "Encaixotado" at bounding box center [110, 75] width 32 height 7
click at [94, 54] on li "Estilo" at bounding box center [141, 51] width 94 height 8
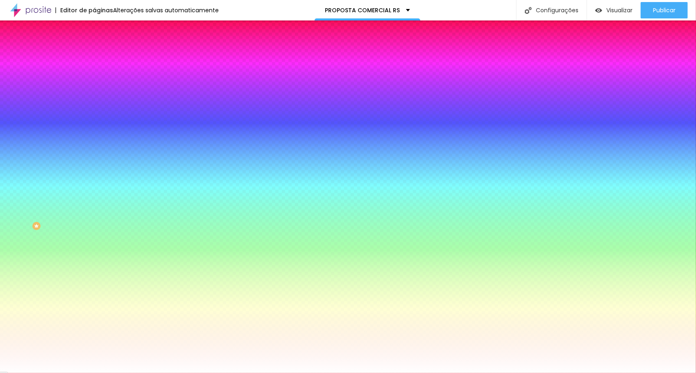
click at [94, 56] on img at bounding box center [97, 59] width 7 height 7
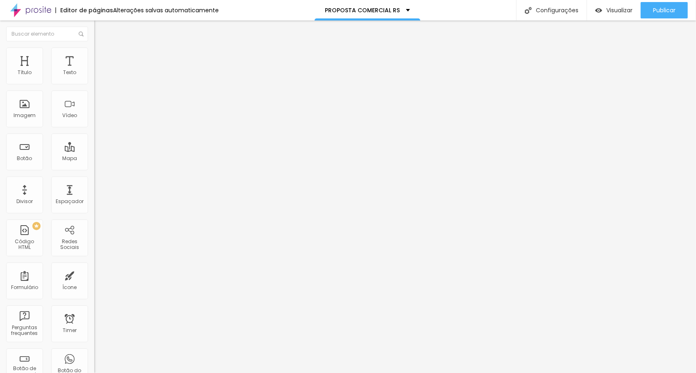
click at [94, 56] on img at bounding box center [97, 59] width 7 height 7
click at [94, 51] on ul "Conteúdo Estilo Avançado" at bounding box center [141, 51] width 94 height 25
click at [94, 47] on img at bounding box center [97, 50] width 7 height 7
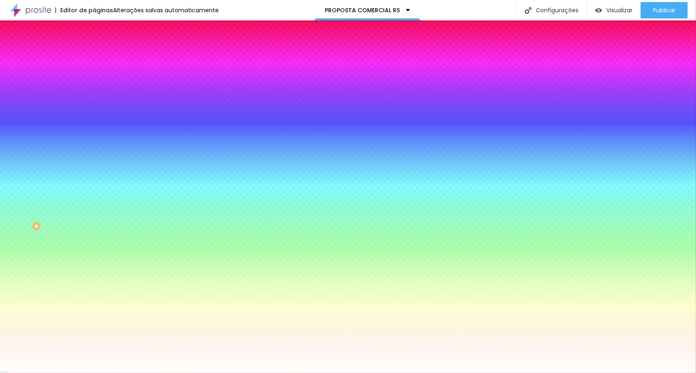
click at [94, 111] on div at bounding box center [141, 111] width 94 height 0
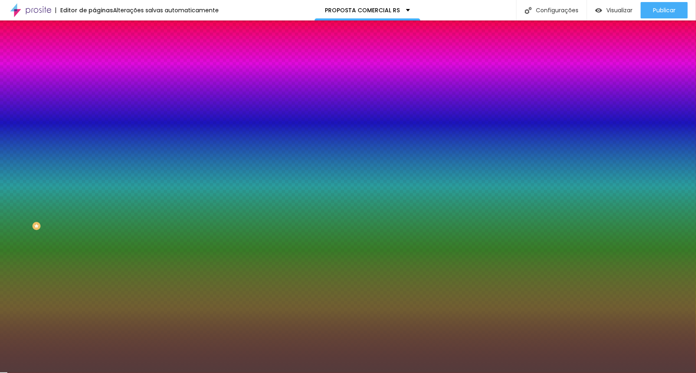
drag, startPoint x: 28, startPoint y: 200, endPoint x: 0, endPoint y: 232, distance: 42.4
click at [0, 232] on html "Editor de páginas Alterações salvas automaticamente PROPOSTA COMERCIAL RS Confi…" at bounding box center [348, 186] width 696 height 373
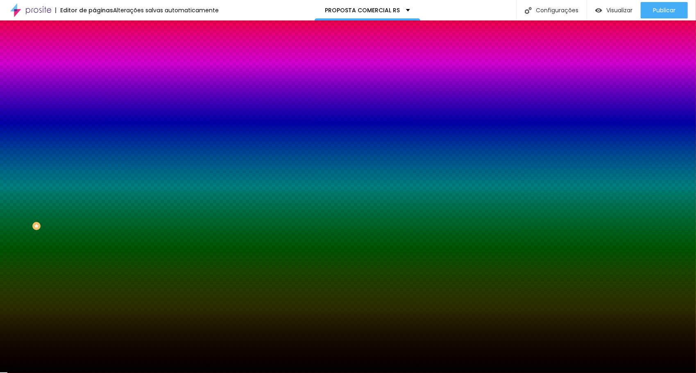
click at [94, 284] on div "Editar Seção Conteúdo Estilo Avançado Imagem de fundo Adicionar imagem Efeito d…" at bounding box center [141, 196] width 94 height 353
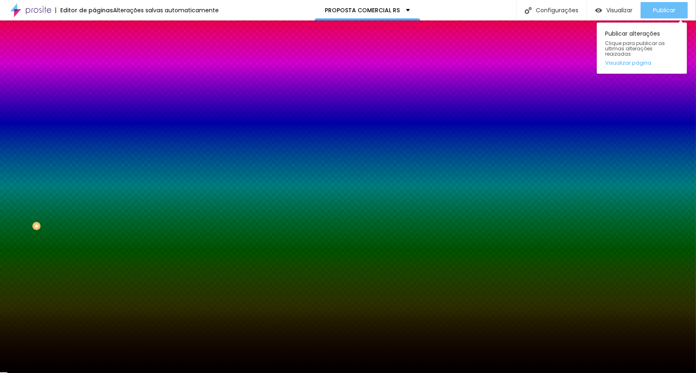
click at [658, 15] on div "Publicar" at bounding box center [664, 10] width 23 height 16
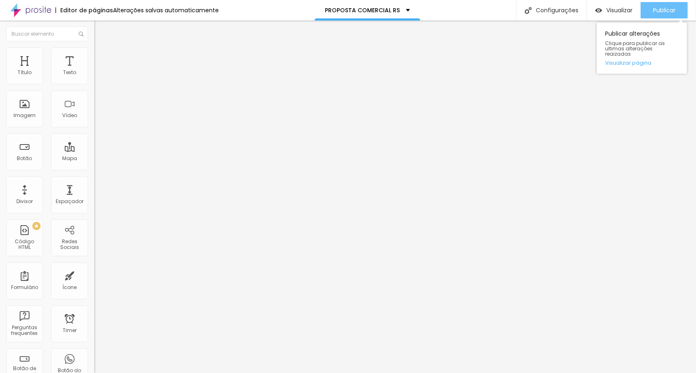
click at [666, 10] on span "Publicar" at bounding box center [664, 10] width 23 height 7
click at [94, 52] on li "Avançado" at bounding box center [141, 51] width 94 height 8
drag, startPoint x: 23, startPoint y: 94, endPoint x: 15, endPoint y: 88, distance: 9.7
click at [94, 267] on input "range" at bounding box center [120, 270] width 53 height 7
drag, startPoint x: 25, startPoint y: 80, endPoint x: 4, endPoint y: 78, distance: 21.0
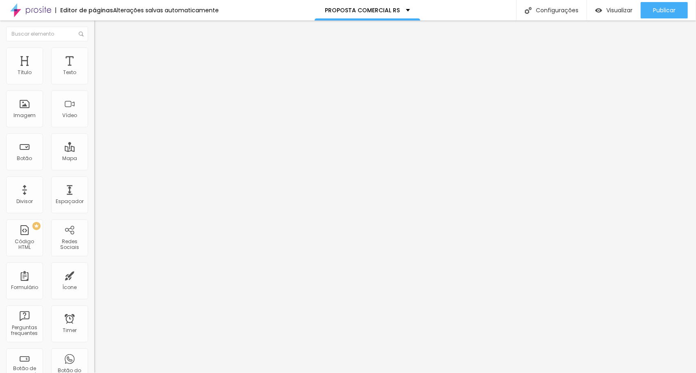
click at [94, 151] on input "range" at bounding box center [120, 154] width 53 height 7
click at [94, 56] on ul "Estilo Avançado" at bounding box center [141, 47] width 94 height 16
click at [100, 29] on img "button" at bounding box center [103, 30] width 7 height 7
click at [40, 11] on img at bounding box center [30, 10] width 41 height 20
click at [94, 71] on div "907 caracteres" at bounding box center [141, 66] width 94 height 11
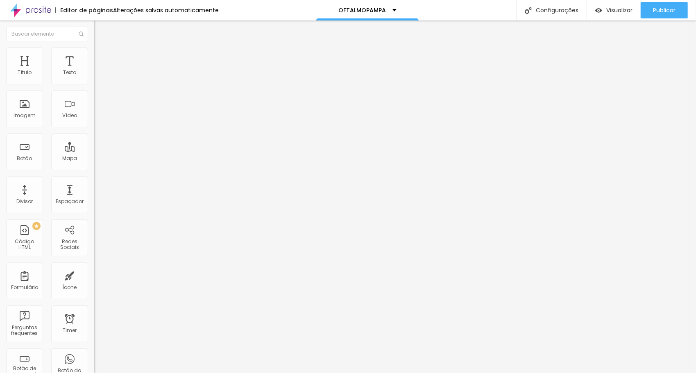
click at [94, 70] on img at bounding box center [96, 68] width 5 height 5
drag, startPoint x: 216, startPoint y: 156, endPoint x: 338, endPoint y: 156, distance: 122.0
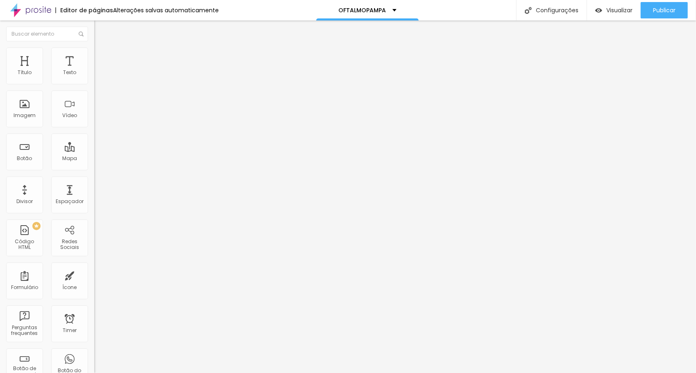
click at [94, 114] on div "< div style = "position: relative; aspect-ratio: 1 / 1.4142; max-width: 850px; …" at bounding box center [349, 99] width 511 height 57
click at [94, 71] on div "823 caracteres" at bounding box center [141, 66] width 94 height 11
click at [94, 70] on img at bounding box center [96, 68] width 5 height 5
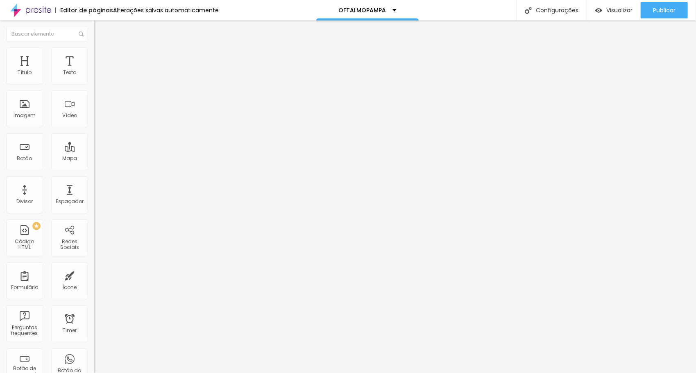
click at [615, 15] on div "Visualizar" at bounding box center [613, 10] width 37 height 16
click at [100, 31] on img "button" at bounding box center [103, 30] width 7 height 7
click at [94, 53] on li "Avançado" at bounding box center [141, 51] width 94 height 8
click at [176, 19] on div "Editor de páginas Alterações salvas automaticamente" at bounding box center [109, 10] width 219 height 20
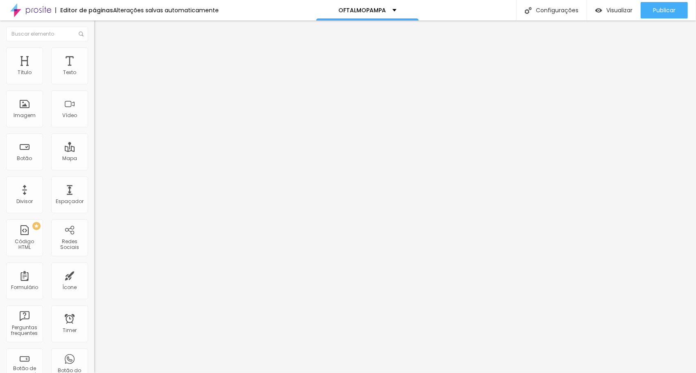
click at [100, 32] on img "button" at bounding box center [103, 30] width 7 height 7
click at [94, 53] on li "Estilo" at bounding box center [141, 51] width 94 height 8
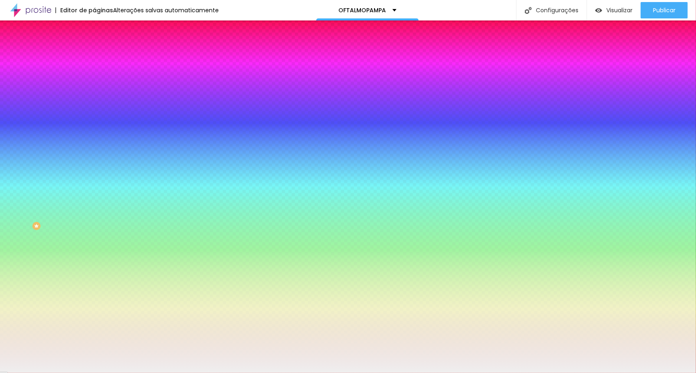
click at [94, 78] on div at bounding box center [141, 78] width 94 height 0
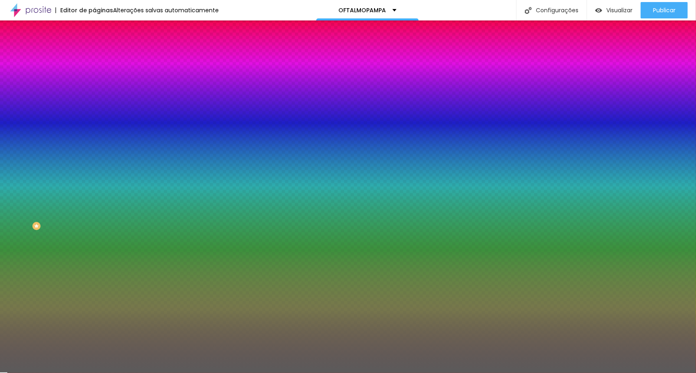
drag, startPoint x: 12, startPoint y: 104, endPoint x: 0, endPoint y: 164, distance: 60.9
click at [0, 164] on html "Editor de páginas Alterações salvas automaticamente OFTALMOPAMPA Configurações …" at bounding box center [348, 186] width 696 height 373
type input "#000000"
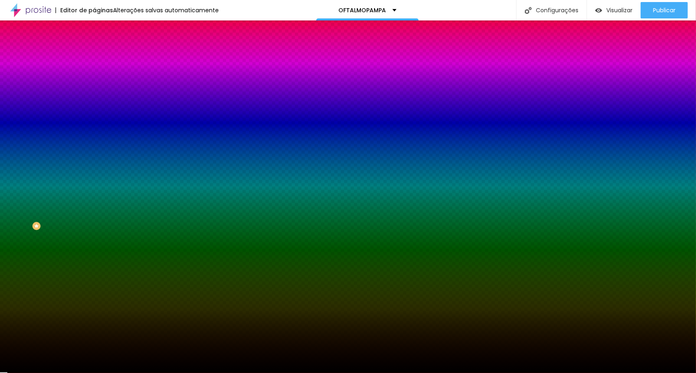
click at [94, 142] on div "Editar Coluna Conteúdo Estilo Avançado Cor de fundo Voltar ao padrão #000000 So…" at bounding box center [141, 196] width 94 height 353
click at [94, 56] on img at bounding box center [97, 59] width 7 height 7
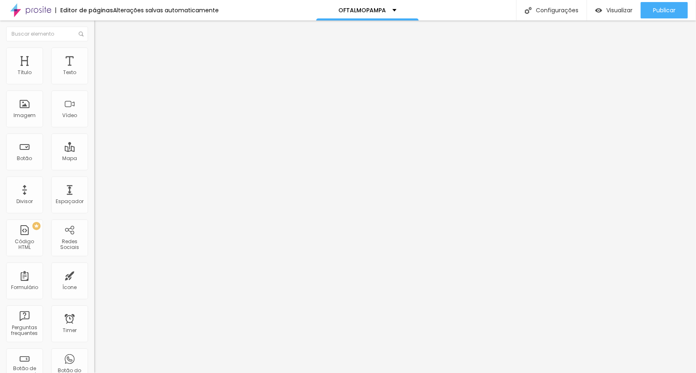
type input "5"
type input "10"
type input "15"
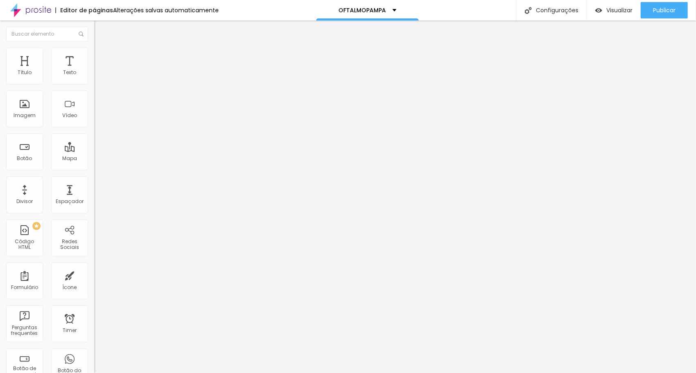
type input "15"
type input "20"
type input "15"
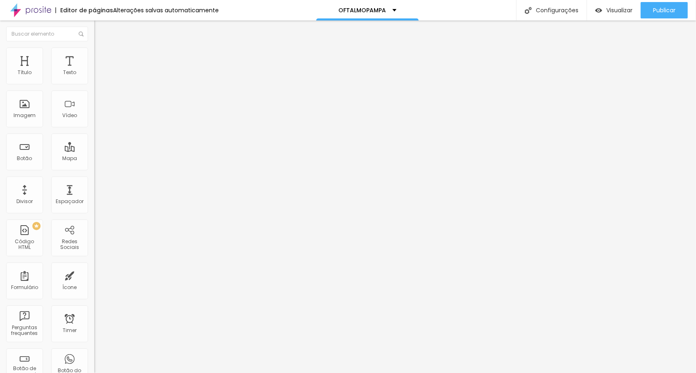
type input "10"
type input "5"
type input "0"
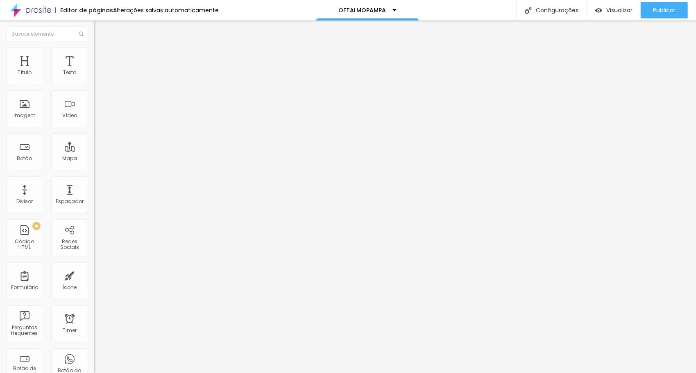
type input "0"
drag, startPoint x: 19, startPoint y: 79, endPoint x: 0, endPoint y: 84, distance: 19.5
click at [94, 159] on input "range" at bounding box center [120, 162] width 53 height 7
click at [94, 47] on li "Conteúdo" at bounding box center [141, 43] width 94 height 8
click at [94, 79] on img at bounding box center [97, 78] width 6 height 6
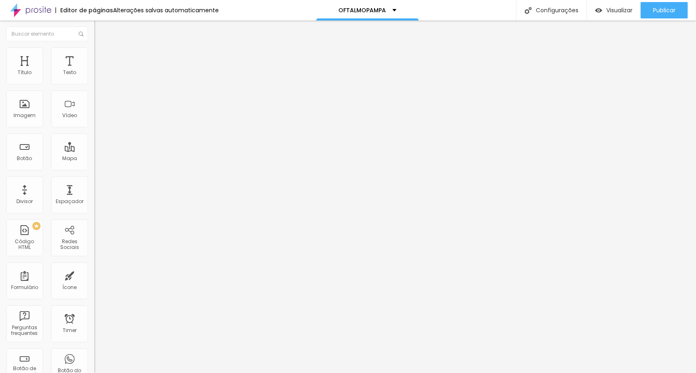
click at [100, 28] on img "button" at bounding box center [103, 30] width 7 height 7
click at [94, 52] on img at bounding box center [97, 50] width 7 height 7
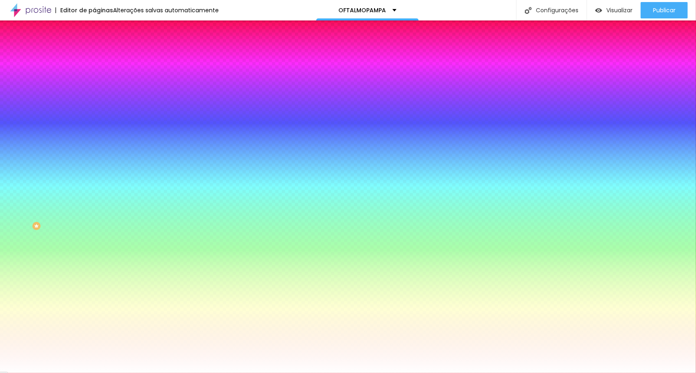
click at [94, 111] on div at bounding box center [141, 111] width 94 height 0
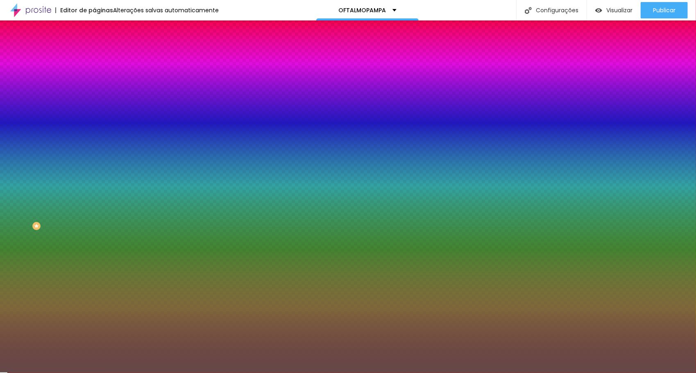
type input "#000000"
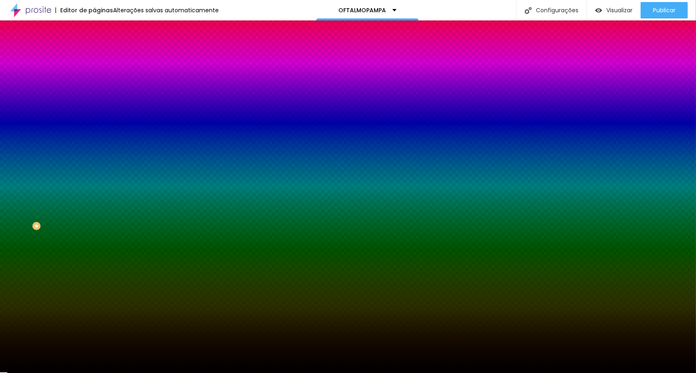
drag, startPoint x: 29, startPoint y: 194, endPoint x: 0, endPoint y: 232, distance: 47.8
click at [0, 232] on html "Editor de páginas Alterações salvas automaticamente OFTALMOPAMPA Configurações …" at bounding box center [348, 186] width 696 height 373
click at [94, 224] on div "Editar Seção Conteúdo Estilo Avançado Imagem de fundo Adicionar imagem Efeito d…" at bounding box center [141, 196] width 94 height 353
click at [94, 56] on img at bounding box center [97, 59] width 7 height 7
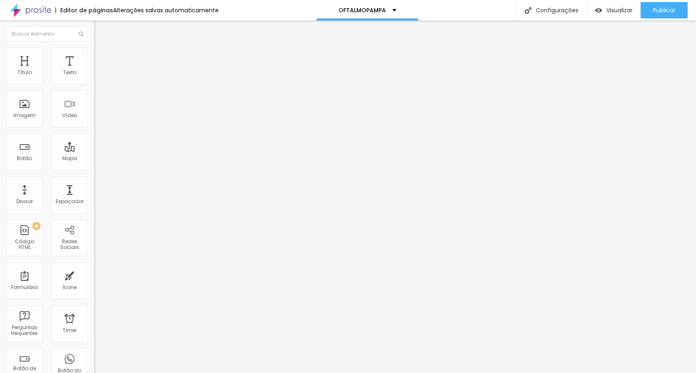
drag, startPoint x: 47, startPoint y: 55, endPoint x: 51, endPoint y: 57, distance: 4.6
click at [94, 55] on li "Estilo" at bounding box center [141, 51] width 94 height 8
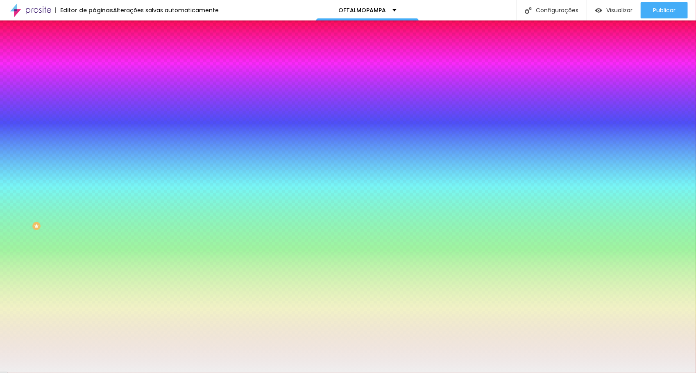
click at [94, 78] on div at bounding box center [141, 78] width 94 height 0
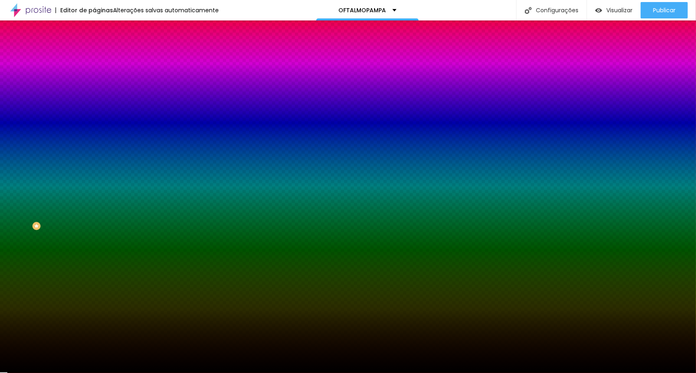
drag, startPoint x: 28, startPoint y: 131, endPoint x: 0, endPoint y: 167, distance: 46.1
click at [0, 167] on html "Editor de páginas Alterações salvas automaticamente OFTALMOPAMPA Configurações …" at bounding box center [348, 186] width 696 height 373
type input "#000000"
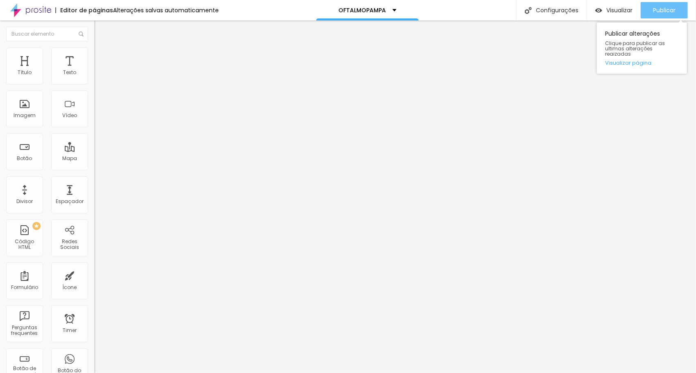
click at [656, 11] on span "Publicar" at bounding box center [664, 10] width 23 height 7
click at [94, 52] on img at bounding box center [97, 50] width 7 height 7
type input "10"
type input "9"
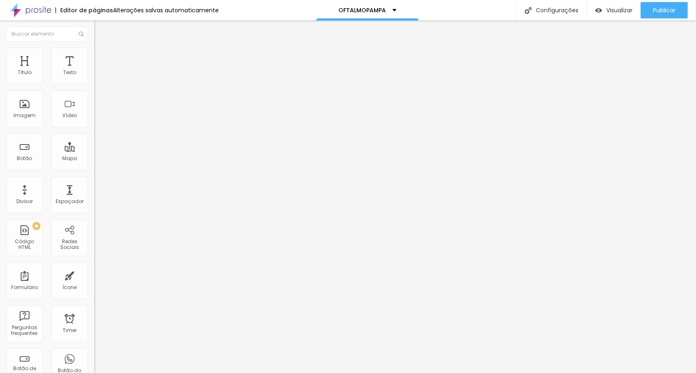
type input "9"
type input "8"
type input "7"
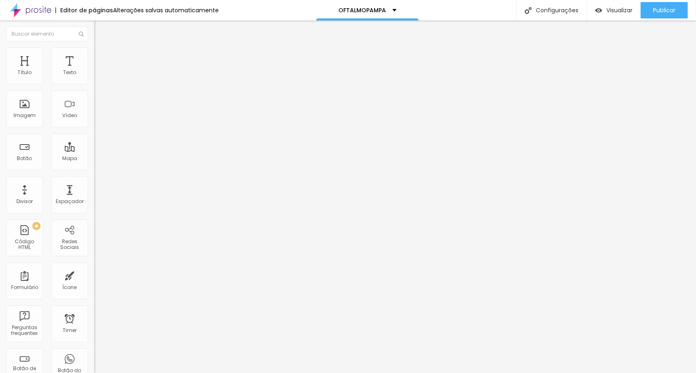
type input "6"
type input "5"
type input "4"
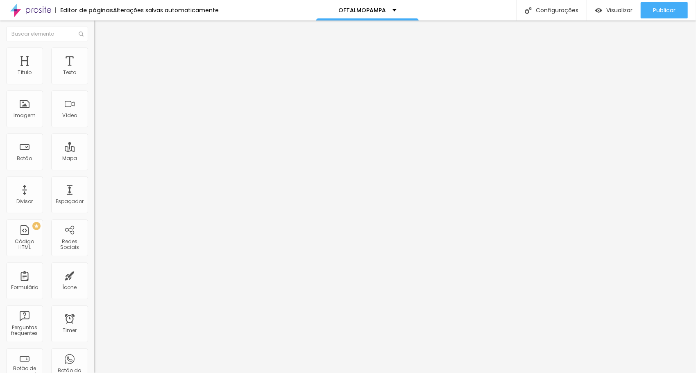
type input "4"
type input "3"
type input "2"
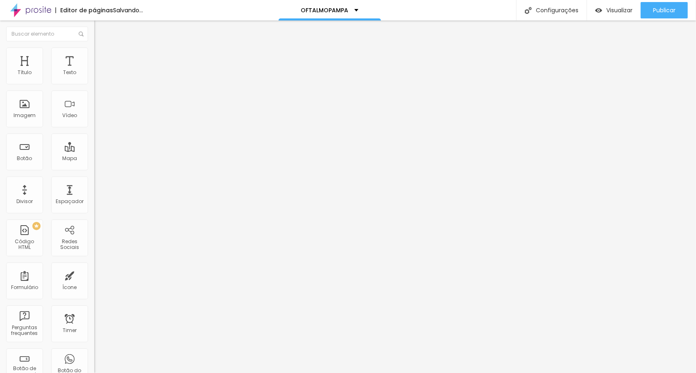
type input "3"
type input "4"
type input "5"
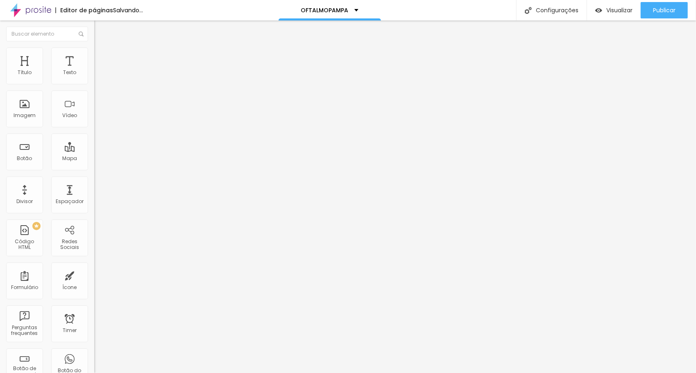
type input "5"
type input "6"
type input "7"
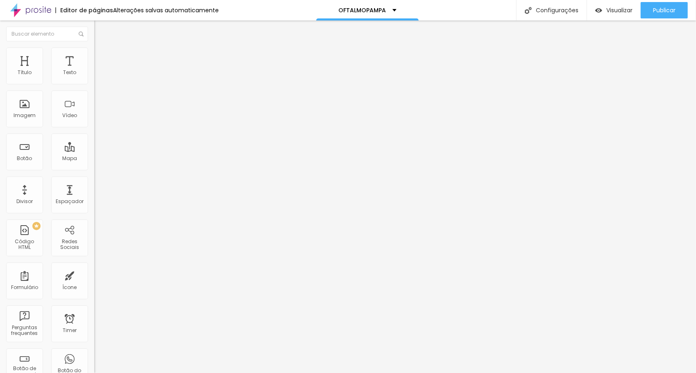
type input "8"
type input "7"
type input "8"
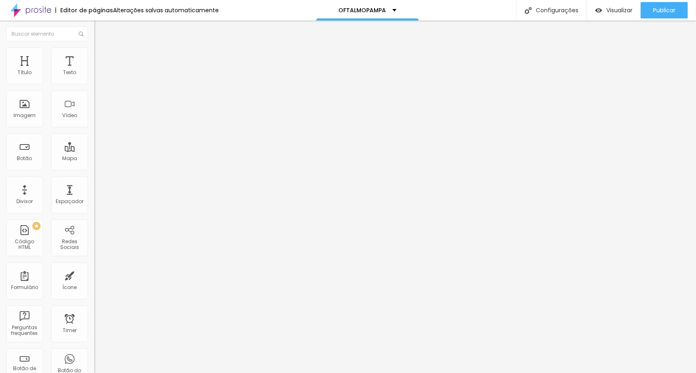
type input "8"
type input "7"
type input "8"
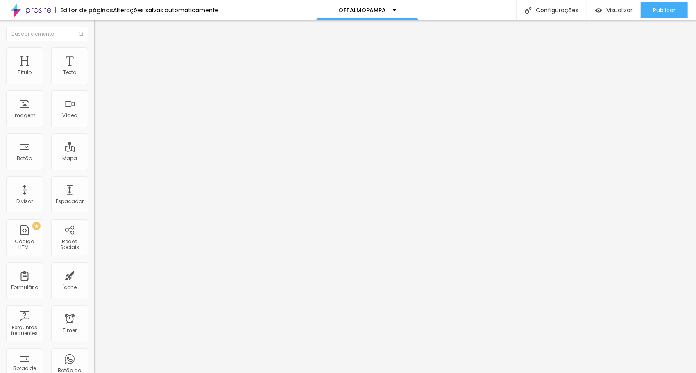
type input "9"
type input "10"
type input "11"
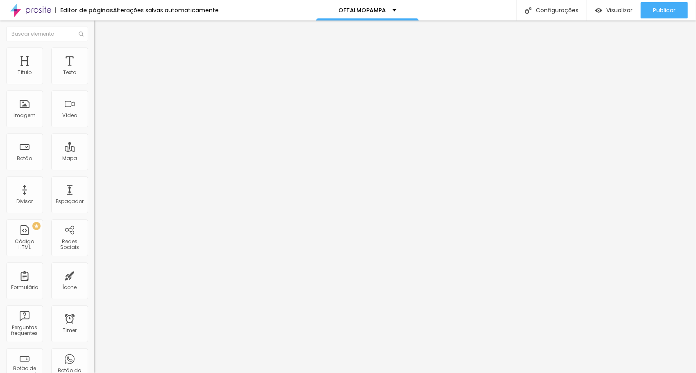
type input "11"
click at [94, 151] on input "range" at bounding box center [120, 154] width 53 height 7
type input "9"
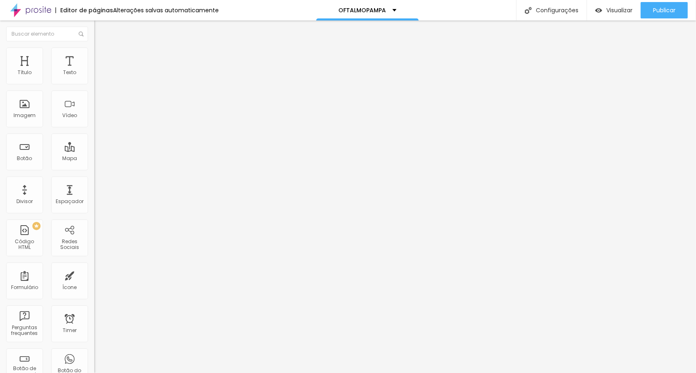
type input "8"
type input "7"
type input "6"
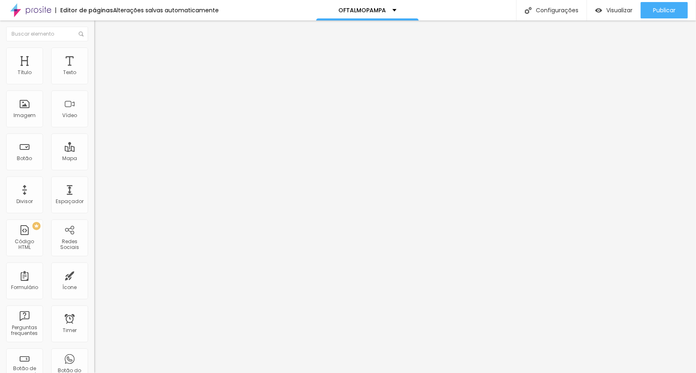
type input "6"
type input "5"
type input "4"
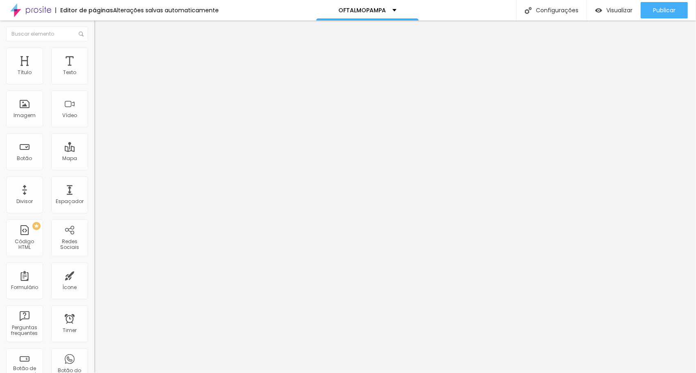
type input "3"
type input "2"
type input "1"
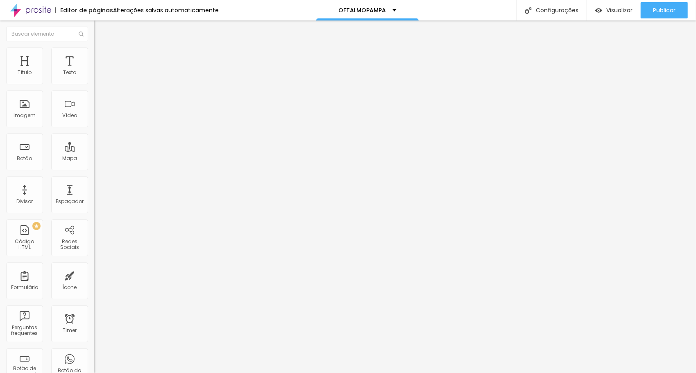
type input "1"
type input "0"
drag, startPoint x: 23, startPoint y: 95, endPoint x: 0, endPoint y: 99, distance: 23.0
type input "0"
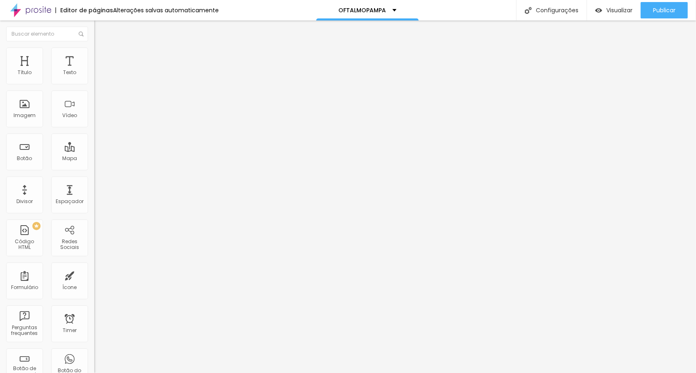
click at [94, 267] on input "range" at bounding box center [120, 270] width 53 height 7
type input "6"
type input "7"
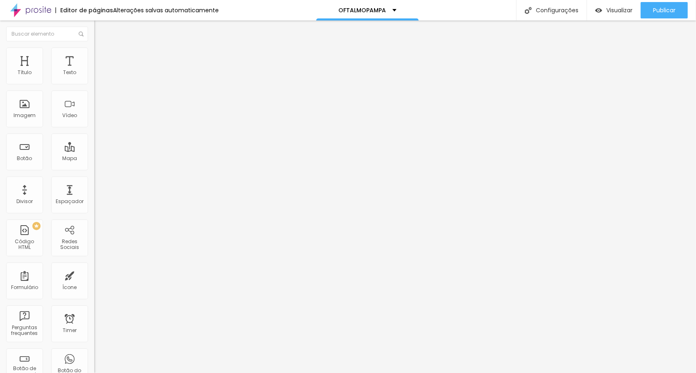
type input "8"
type input "12"
type input "10"
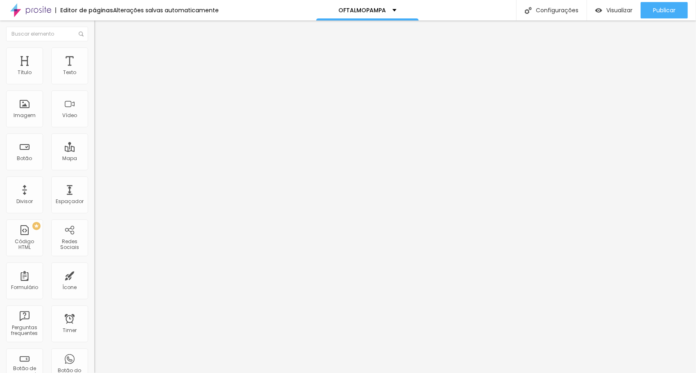
type input "10"
type input "9"
type input "10"
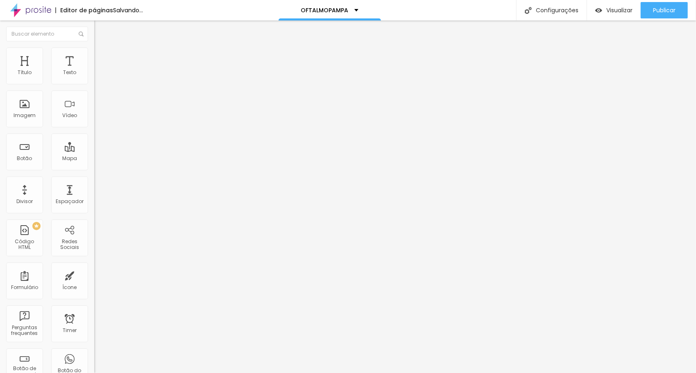
type input "11"
type input "12"
type input "13"
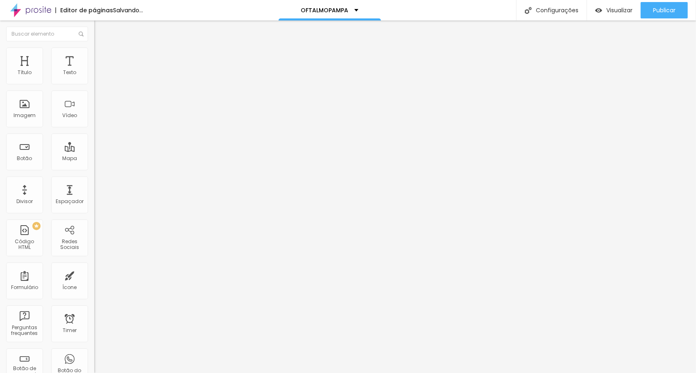
type input "13"
type input "14"
type input "15"
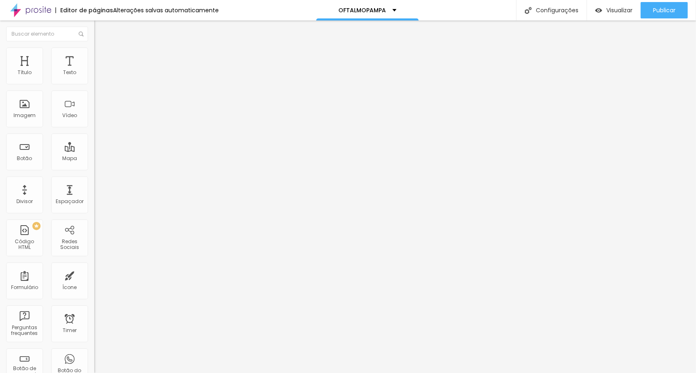
type input "16"
drag, startPoint x: 22, startPoint y: 80, endPoint x: 27, endPoint y: 81, distance: 5.0
click at [94, 151] on input "range" at bounding box center [120, 154] width 53 height 7
click at [661, 7] on span "Publicar" at bounding box center [664, 10] width 23 height 7
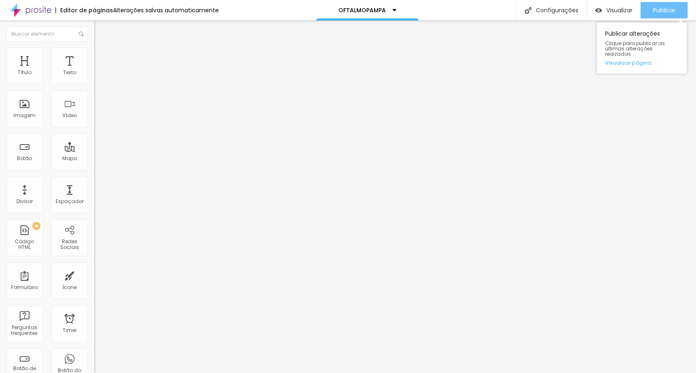
click at [651, 10] on button "Publicar" at bounding box center [663, 10] width 47 height 16
type input "12"
type input "13"
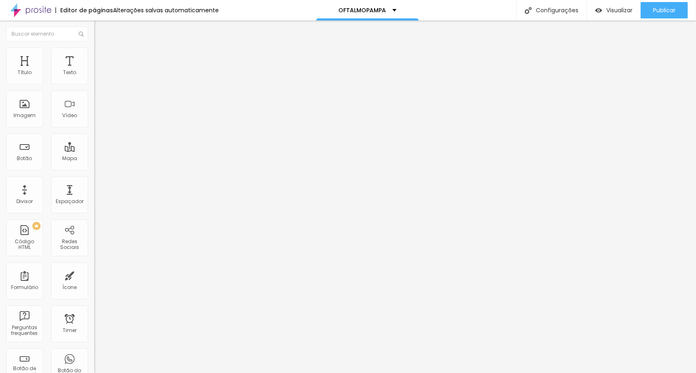
type input "14"
type input "15"
type input "16"
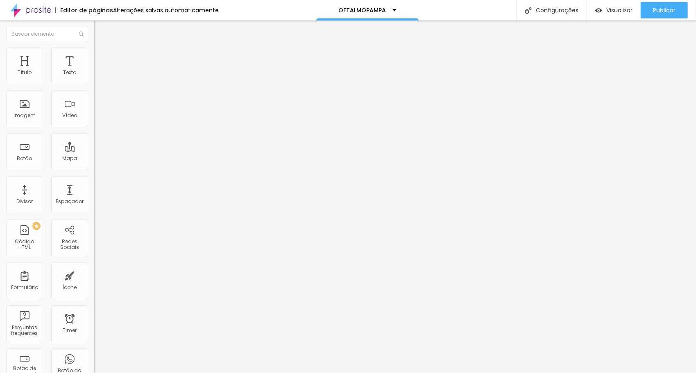
type input "16"
type input "17"
type input "18"
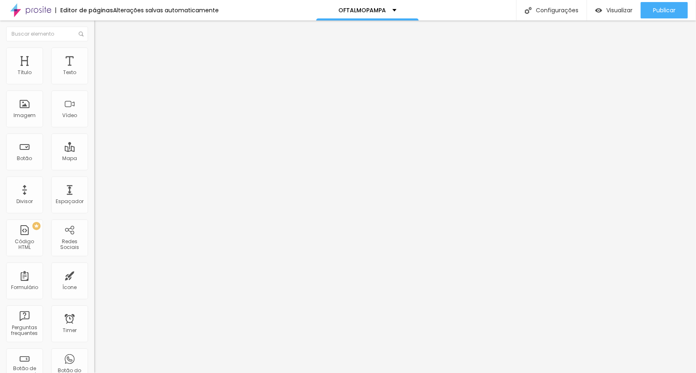
type input "19"
type input "20"
type input "21"
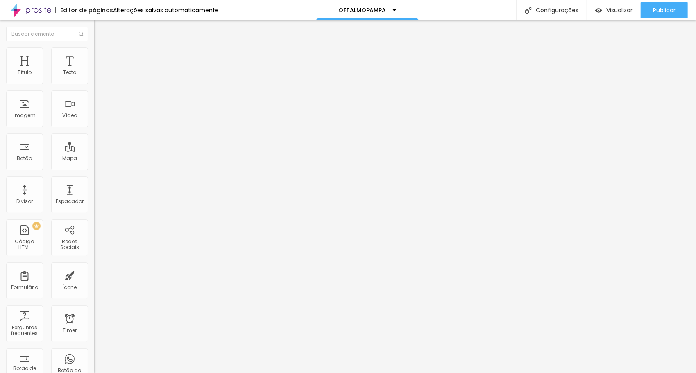
type input "21"
type input "22"
type input "23"
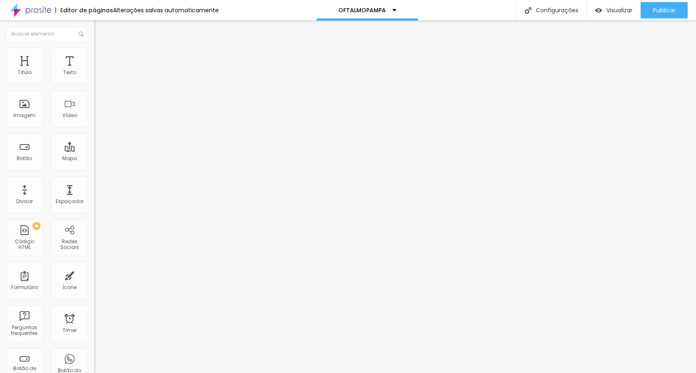
type input "24"
type input "25"
type input "26"
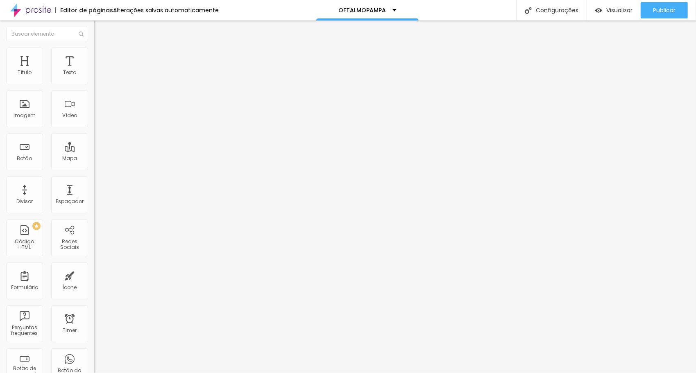
type input "26"
type input "27"
type input "28"
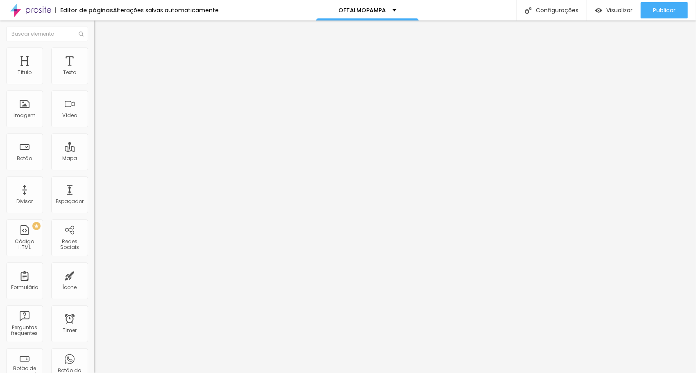
type input "29"
type input "30"
type input "31"
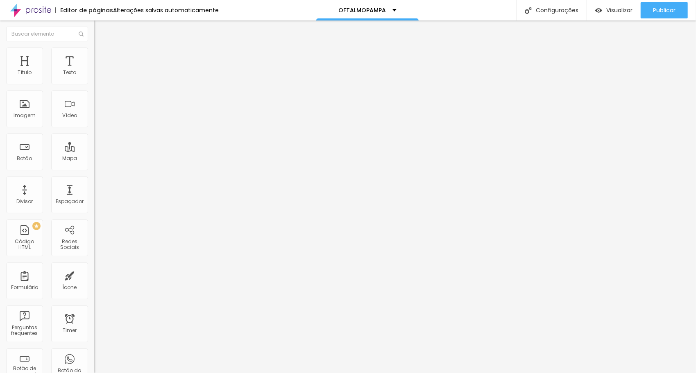
type input "31"
type input "32"
type input "33"
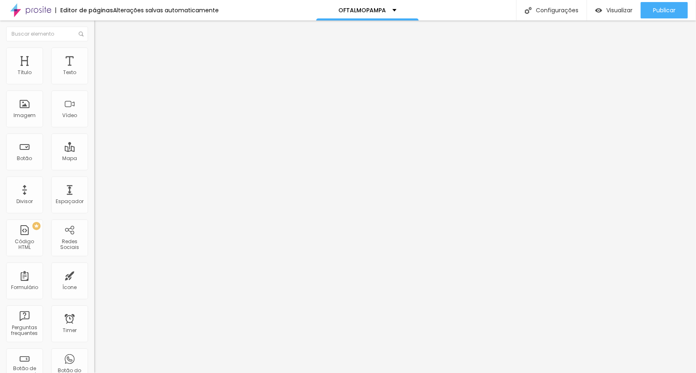
type input "34"
type input "35"
drag, startPoint x: 25, startPoint y: 79, endPoint x: 36, endPoint y: 78, distance: 11.1
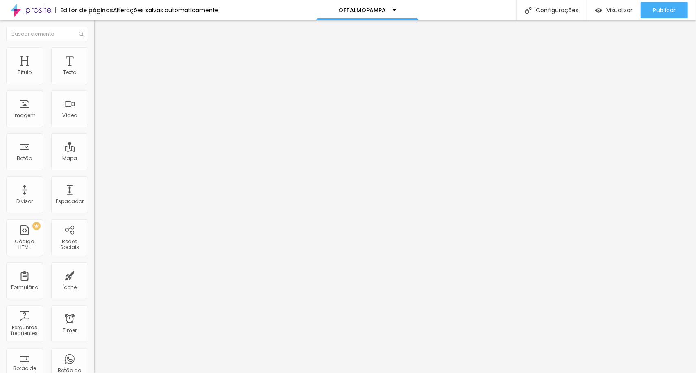
click at [94, 151] on input "range" at bounding box center [120, 154] width 53 height 7
type input "30"
type input "29"
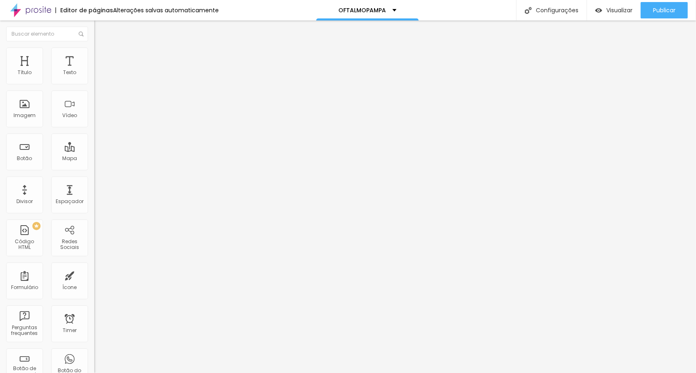
type input "28"
type input "27"
type input "26"
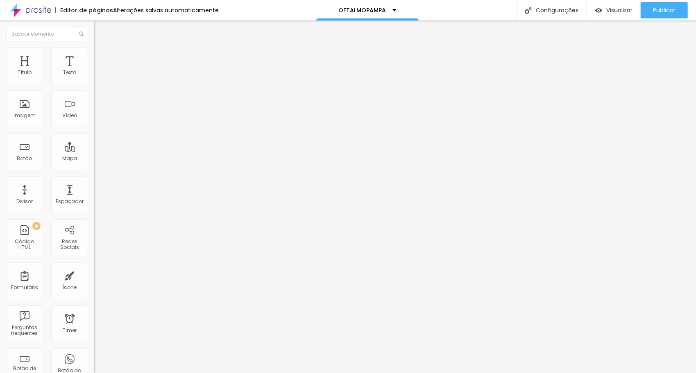
type input "26"
type input "25"
type input "24"
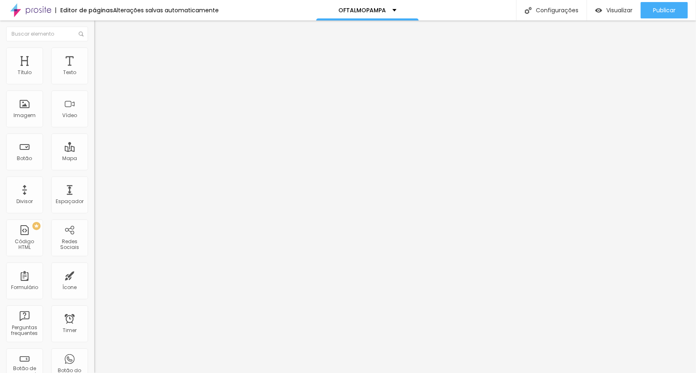
type input "23"
type input "22"
drag, startPoint x: 34, startPoint y: 79, endPoint x: 30, endPoint y: 80, distance: 4.6
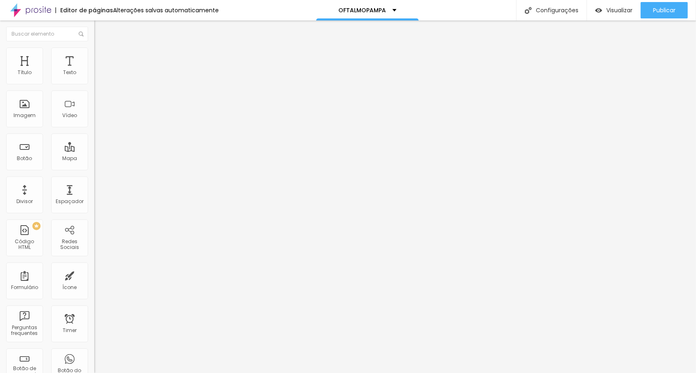
click at [94, 151] on input "range" at bounding box center [120, 154] width 53 height 7
click at [658, 7] on span "Publicar" at bounding box center [664, 10] width 23 height 7
drag, startPoint x: 17, startPoint y: 96, endPoint x: 4, endPoint y: 98, distance: 12.9
click at [94, 267] on input "range" at bounding box center [120, 270] width 53 height 7
type input "21"
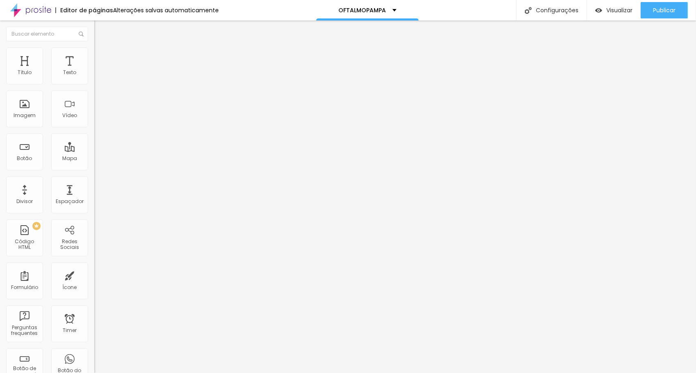
type input "21"
type input "20"
type input "19"
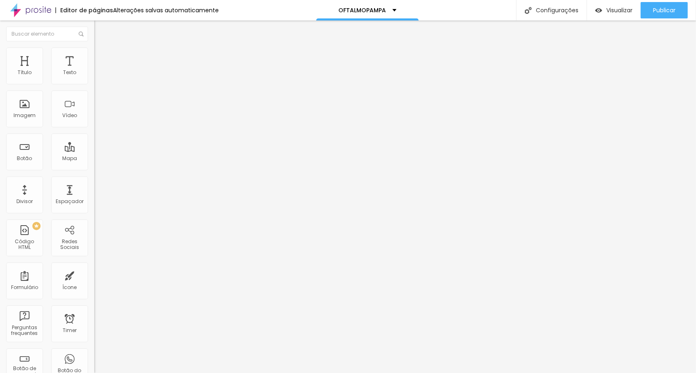
type input "18"
type input "17"
type input "16"
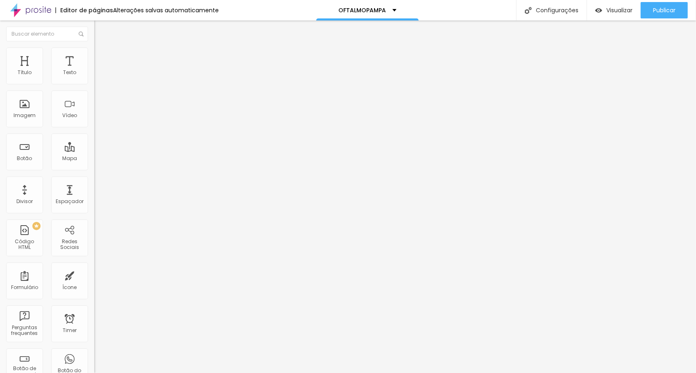
type input "16"
type input "15"
type input "14"
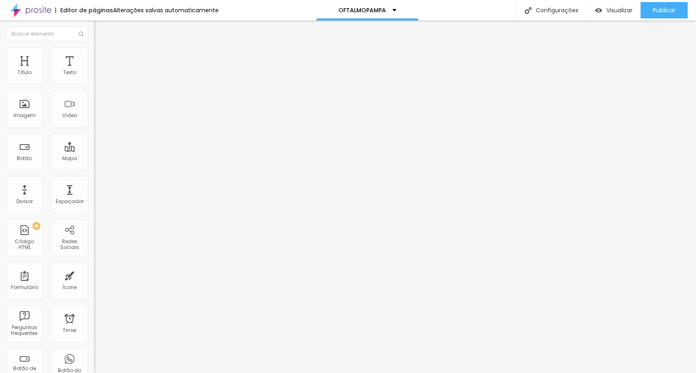
type input "13"
type input "12"
type input "11"
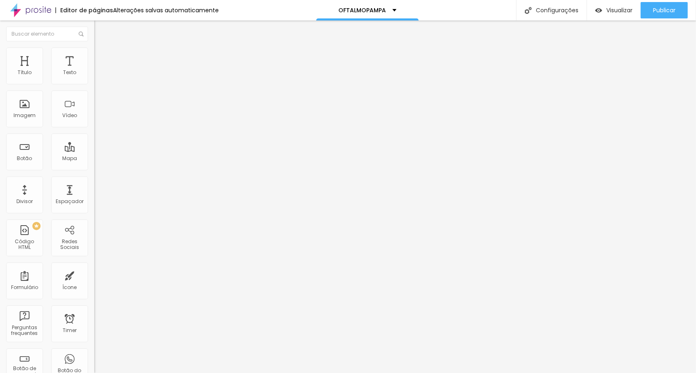
type input "11"
drag, startPoint x: 28, startPoint y: 80, endPoint x: 2, endPoint y: 79, distance: 25.8
click at [94, 151] on input "range" at bounding box center [120, 154] width 53 height 7
drag, startPoint x: 19, startPoint y: 80, endPoint x: 31, endPoint y: 79, distance: 11.5
click at [94, 151] on input "range" at bounding box center [120, 154] width 53 height 7
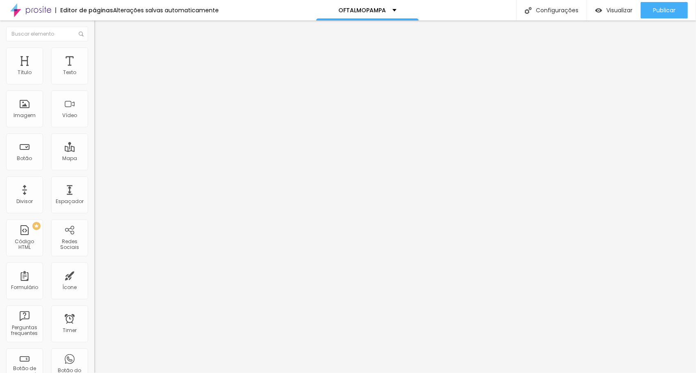
click at [94, 47] on img at bounding box center [97, 42] width 7 height 7
click at [94, 149] on button "button" at bounding box center [99, 144] width 11 height 9
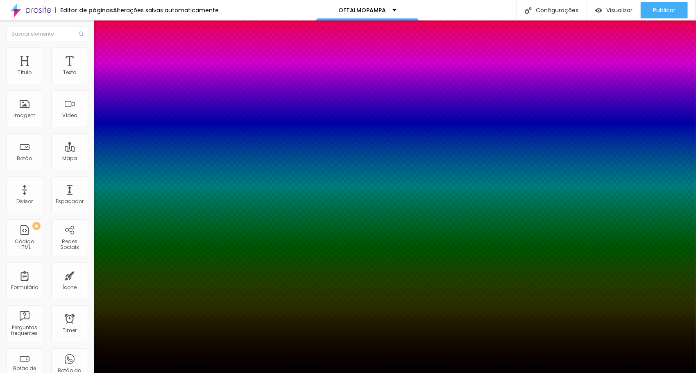
click at [46, 373] on div at bounding box center [348, 373] width 696 height 0
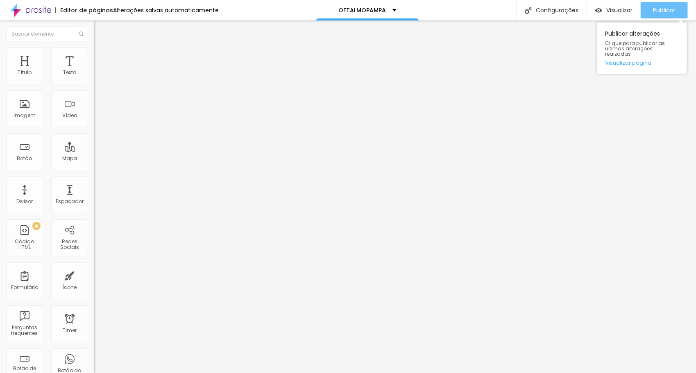
click at [665, 7] on span "Publicar" at bounding box center [664, 10] width 23 height 7
click at [94, 28] on button "Editar Título" at bounding box center [141, 29] width 94 height 19
click at [94, 71] on div "848 caracteres" at bounding box center [141, 66] width 94 height 11
click at [94, 70] on img at bounding box center [96, 68] width 5 height 5
drag, startPoint x: 277, startPoint y: 157, endPoint x: 317, endPoint y: 156, distance: 39.7
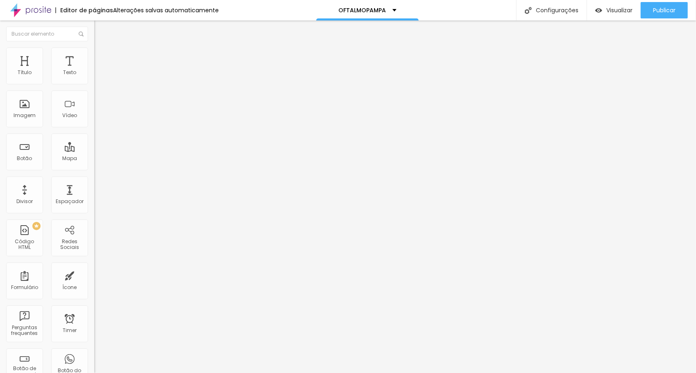
click at [657, 12] on span "Publicar" at bounding box center [664, 10] width 23 height 7
drag, startPoint x: 663, startPoint y: 11, endPoint x: 640, endPoint y: 4, distance: 24.5
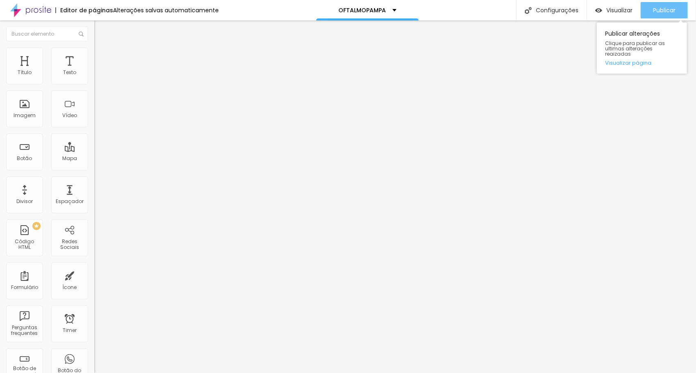
click at [663, 11] on span "Publicar" at bounding box center [664, 10] width 23 height 7
click at [94, 70] on img at bounding box center [96, 68] width 5 height 5
drag, startPoint x: 345, startPoint y: 167, endPoint x: 411, endPoint y: 167, distance: 65.9
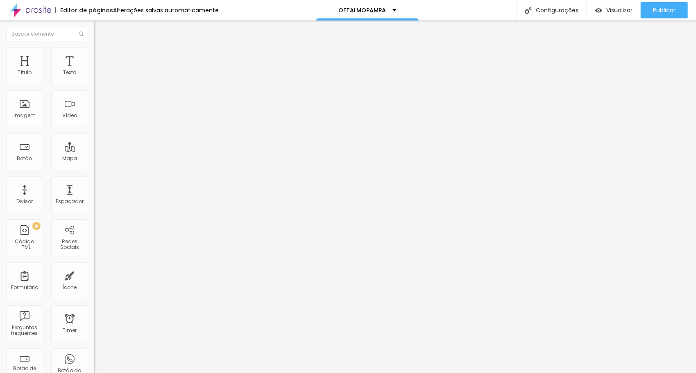
drag, startPoint x: 353, startPoint y: 165, endPoint x: 414, endPoint y: 159, distance: 60.9
click at [94, 54] on li "Avançado" at bounding box center [141, 51] width 94 height 8
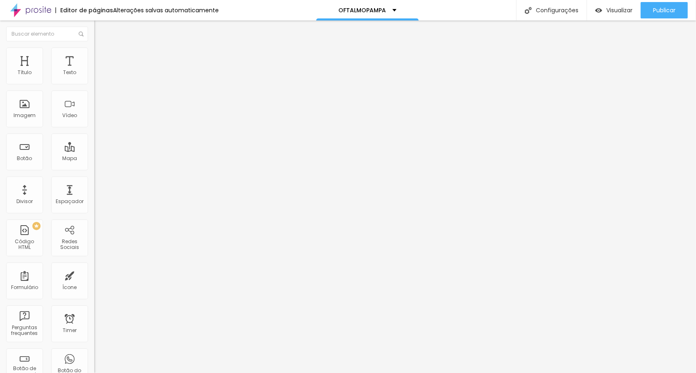
drag, startPoint x: 18, startPoint y: 79, endPoint x: 45, endPoint y: 81, distance: 27.1
click at [94, 151] on input "range" at bounding box center [120, 154] width 53 height 7
drag, startPoint x: 40, startPoint y: 79, endPoint x: 27, endPoint y: 78, distance: 13.6
click at [94, 151] on input "range" at bounding box center [120, 154] width 53 height 7
drag, startPoint x: 32, startPoint y: 79, endPoint x: 28, endPoint y: 77, distance: 4.2
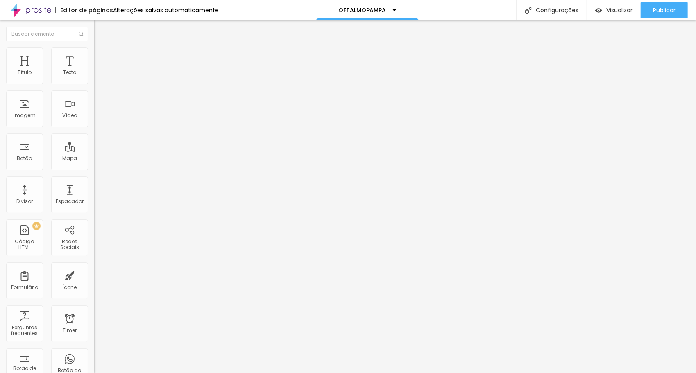
click at [94, 151] on div at bounding box center [141, 154] width 94 height 7
drag, startPoint x: 19, startPoint y: 79, endPoint x: 0, endPoint y: 79, distance: 18.9
click at [94, 151] on input "range" at bounding box center [120, 154] width 53 height 7
drag, startPoint x: 32, startPoint y: 94, endPoint x: 0, endPoint y: 91, distance: 32.1
click at [94, 267] on input "range" at bounding box center [120, 270] width 53 height 7
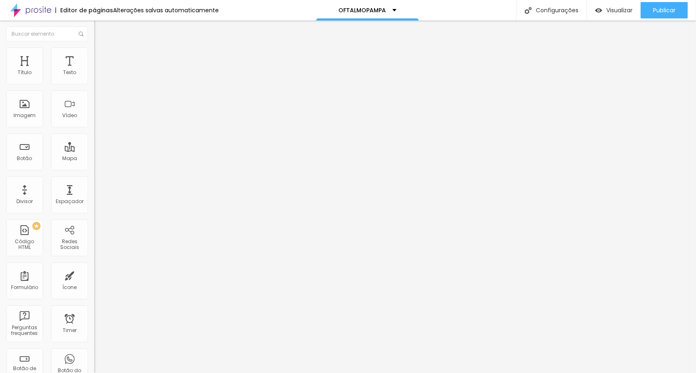
drag, startPoint x: 19, startPoint y: 77, endPoint x: 0, endPoint y: 73, distance: 19.2
click at [94, 151] on input "range" at bounding box center [120, 154] width 53 height 7
click at [94, 47] on img at bounding box center [97, 42] width 7 height 7
click at [94, 70] on img at bounding box center [96, 68] width 5 height 5
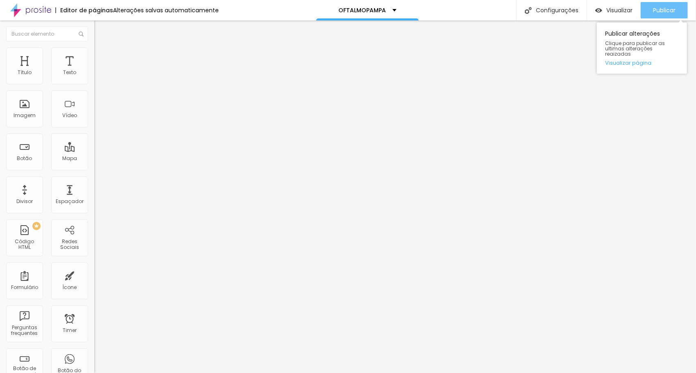
click at [662, 10] on span "Publicar" at bounding box center [664, 10] width 23 height 7
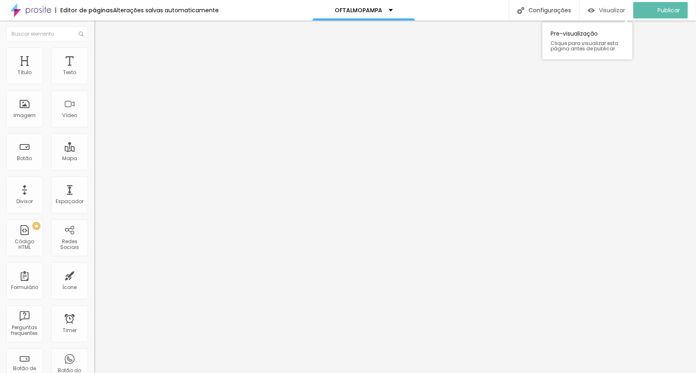
click at [610, 9] on span "Visualizar" at bounding box center [612, 10] width 26 height 7
